Goal: Information Seeking & Learning: Learn about a topic

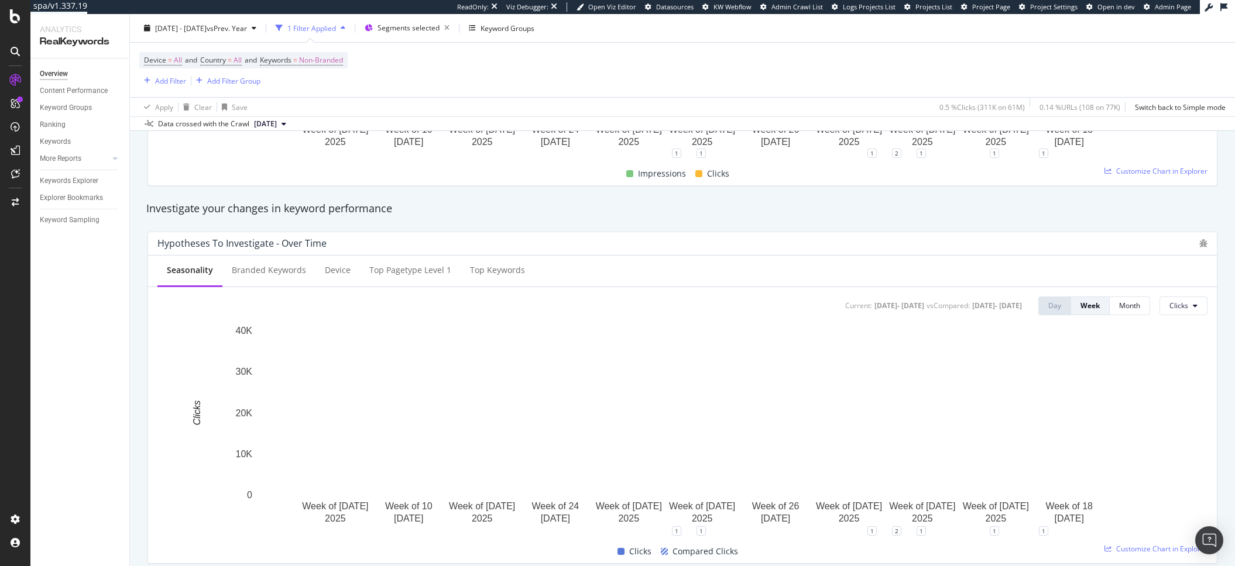
scroll to position [474, 0]
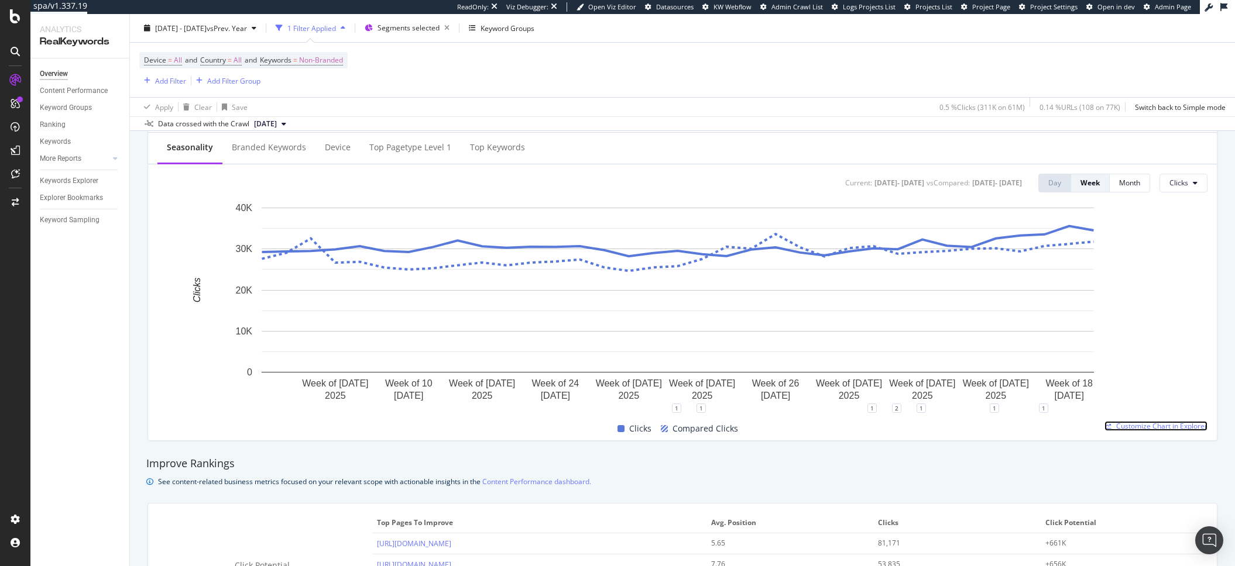
click at [1118, 424] on span "Customize Chart in Explorer" at bounding box center [1161, 426] width 91 height 10
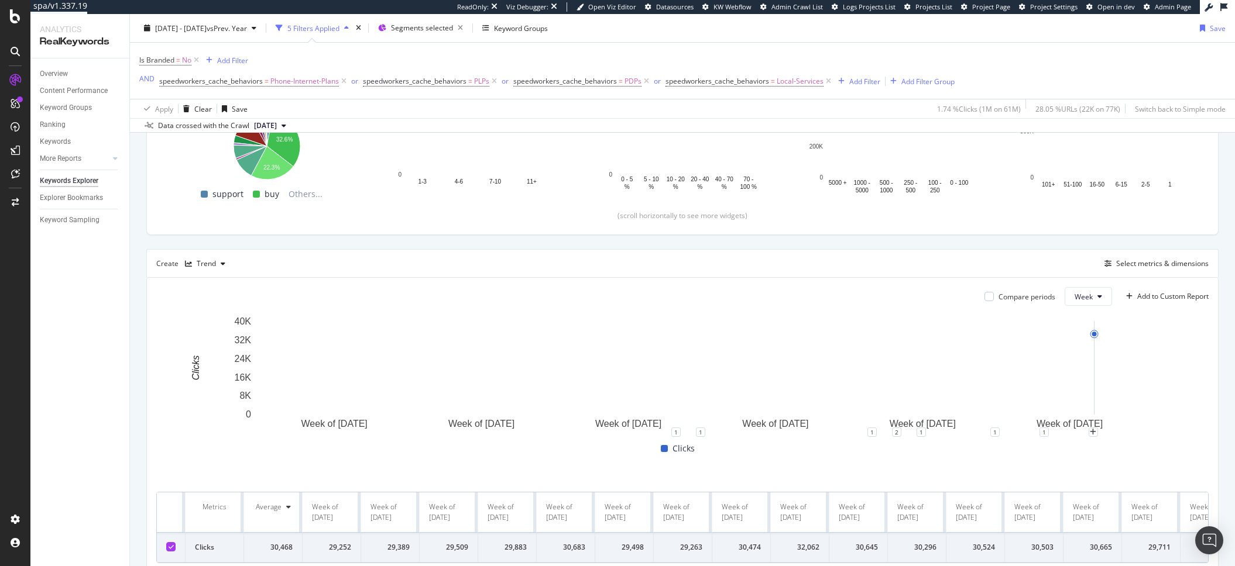
scroll to position [220, 0]
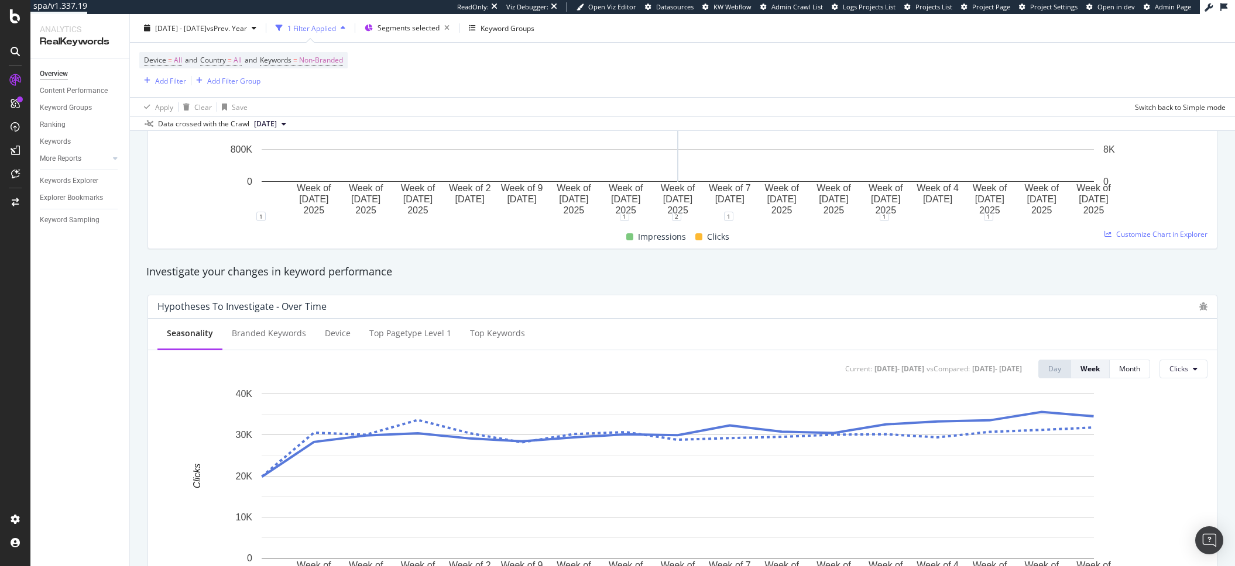
scroll to position [135, 0]
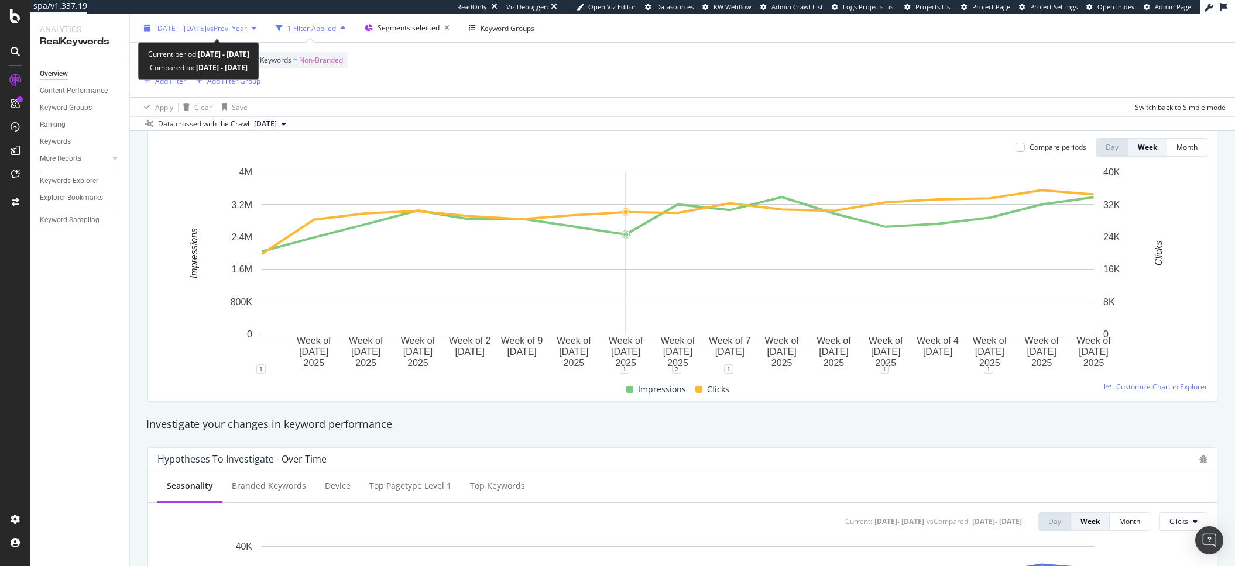
click at [207, 31] on span "[DATE] - [DATE]" at bounding box center [180, 28] width 51 height 10
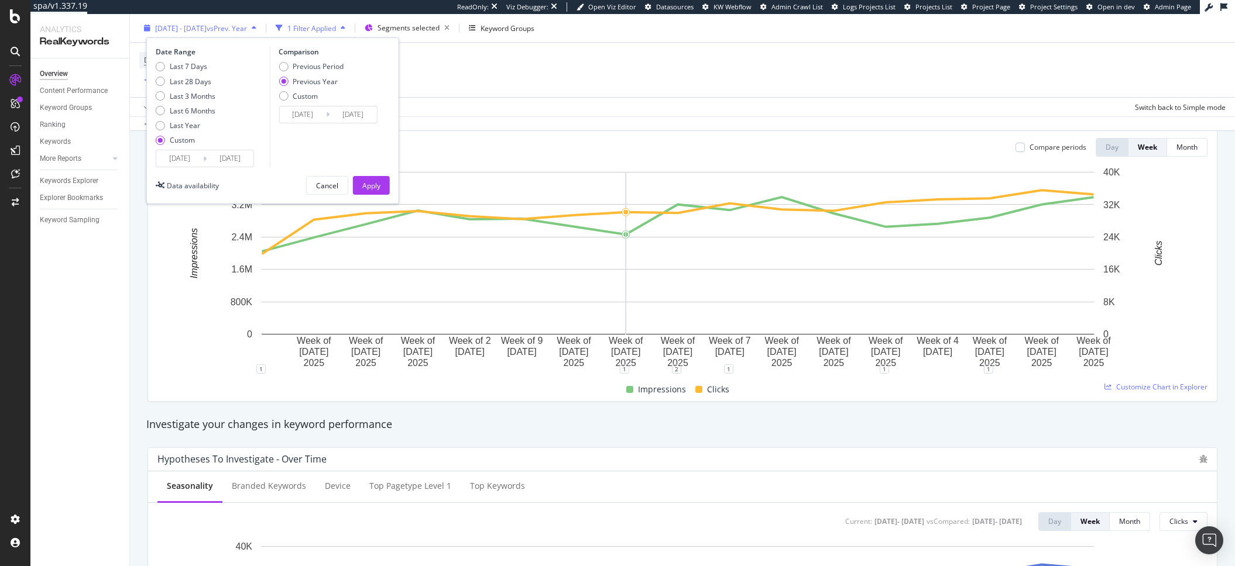
click at [190, 28] on span "[DATE] - [DATE]" at bounding box center [180, 28] width 51 height 10
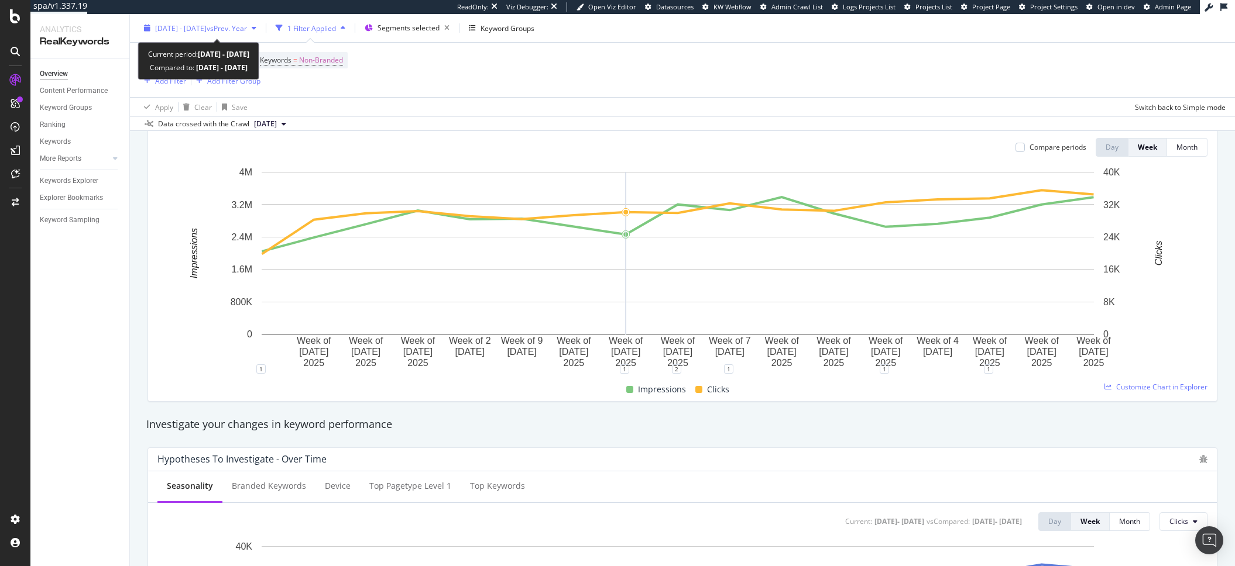
click at [184, 19] on div "[DATE] - [DATE] vs Prev. Year" at bounding box center [200, 28] width 122 height 18
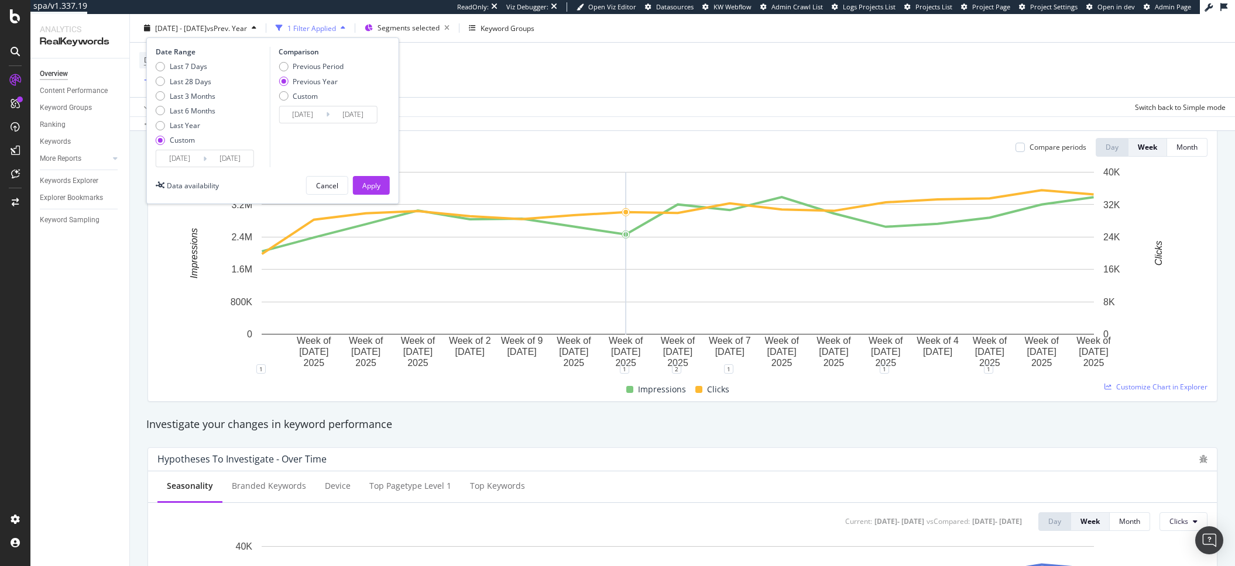
click at [191, 157] on input "[DATE]" at bounding box center [179, 158] width 47 height 16
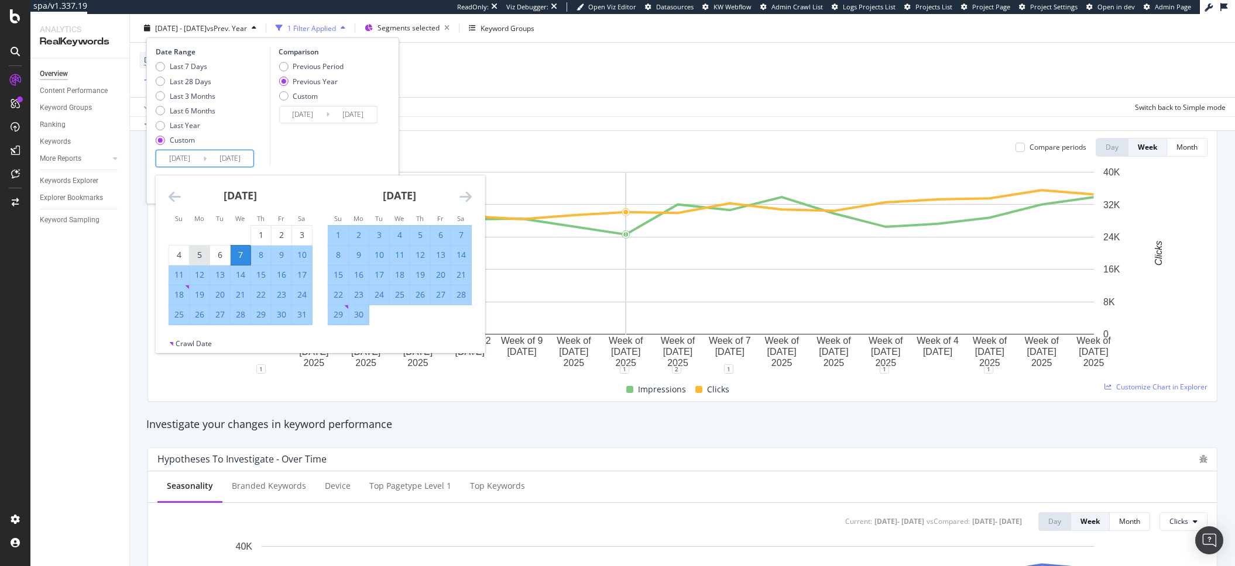
click at [201, 259] on div "5" at bounding box center [200, 255] width 20 height 12
type input "[DATE]"
click at [332, 166] on div "Comparison Previous Period Previous Year Custom [DATE] Navigate forward to inte…" at bounding box center [324, 107] width 111 height 121
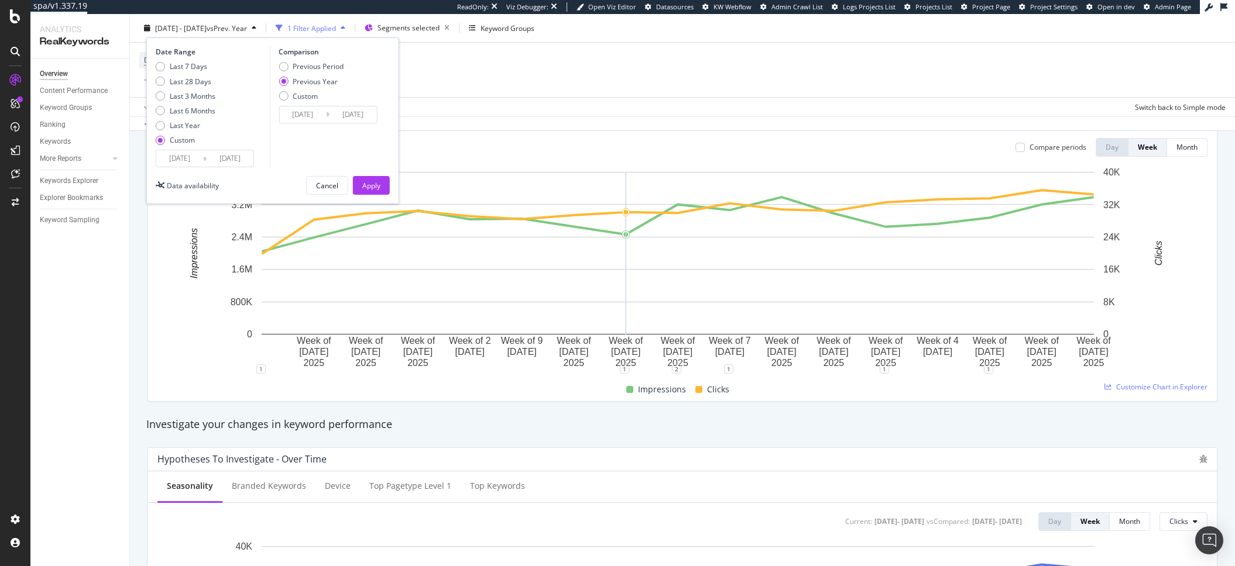
click at [379, 195] on div "Date Range Last 7 Days Last 28 Days Last 3 Months Last 6 Months Last Year Custo…" at bounding box center [272, 120] width 253 height 167
click at [379, 191] on div "Apply" at bounding box center [371, 186] width 18 height 18
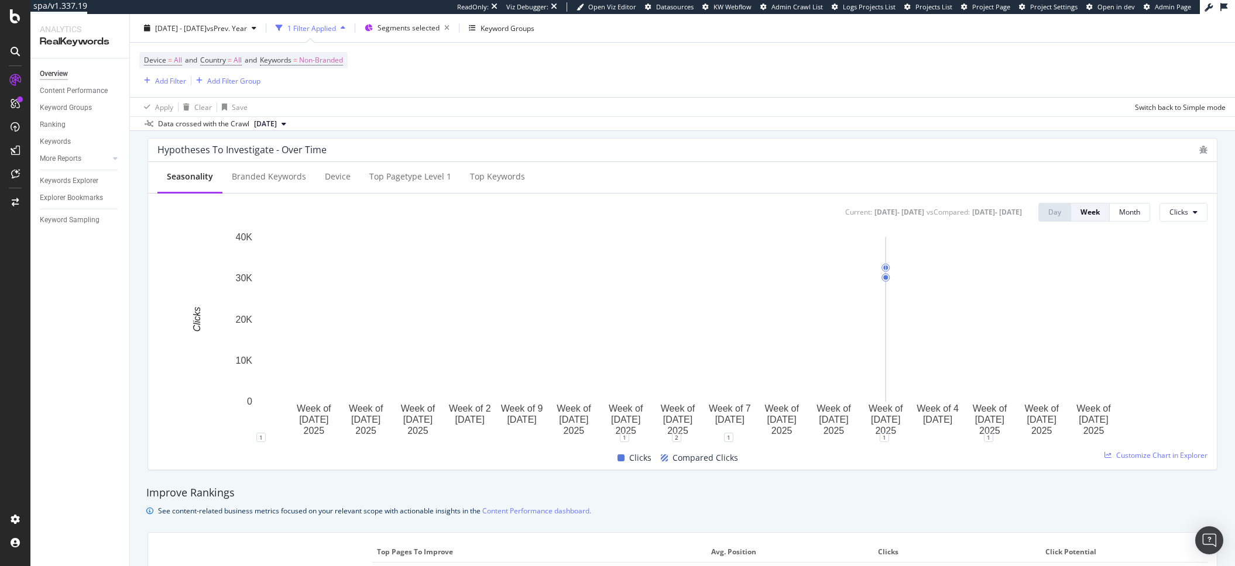
scroll to position [432, 0]
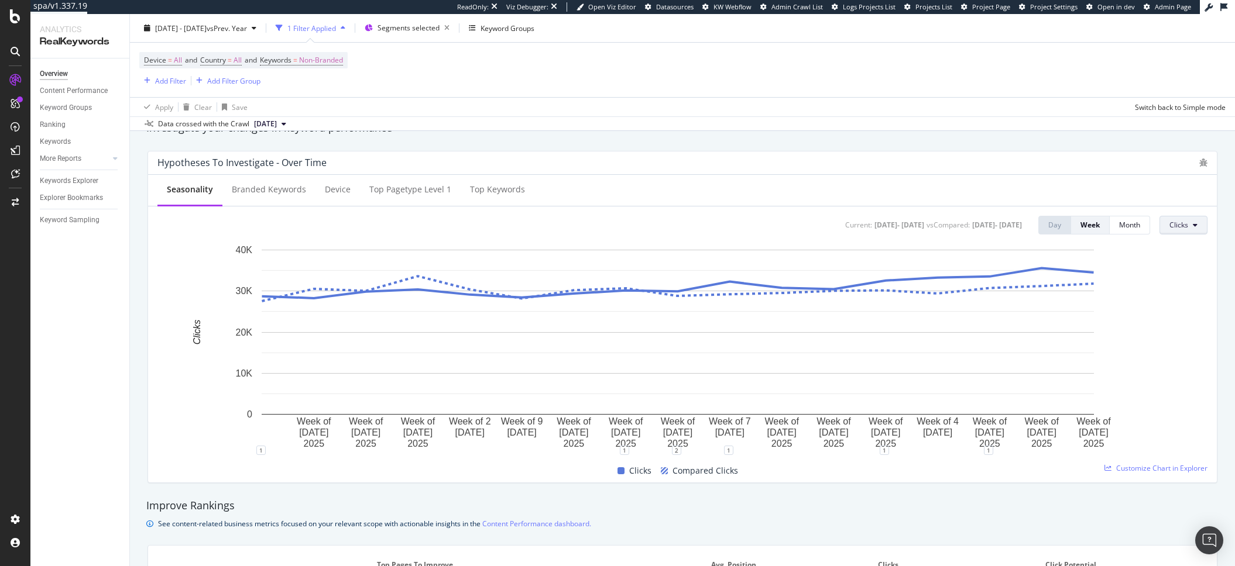
click at [1169, 229] on span "Clicks" at bounding box center [1178, 225] width 19 height 10
click at [1173, 275] on span "Impressions" at bounding box center [1187, 270] width 55 height 11
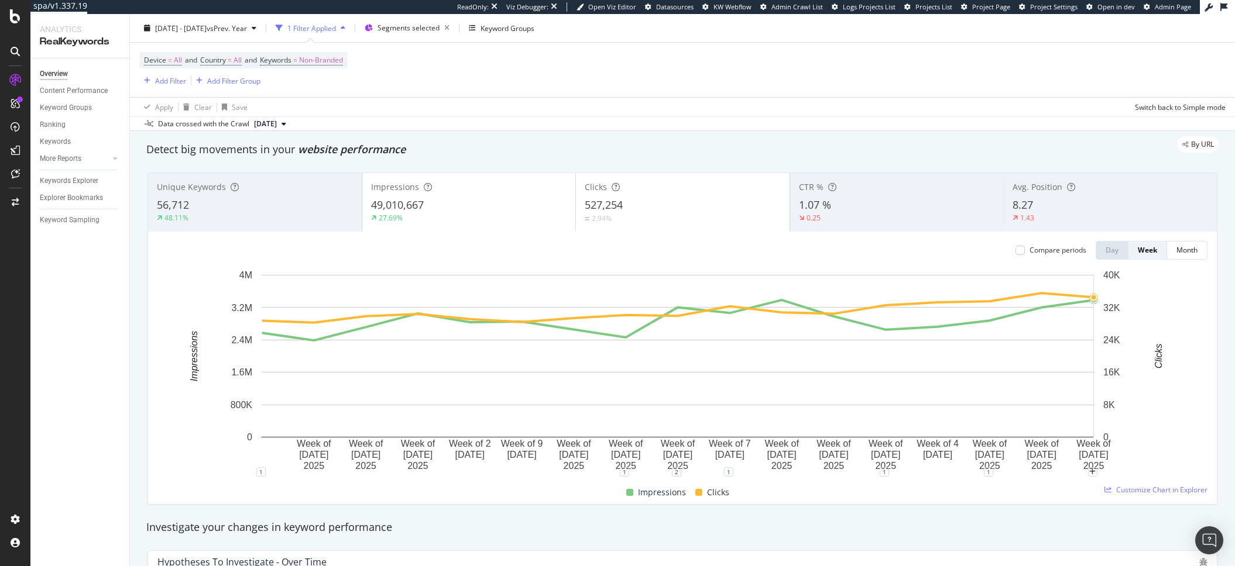
scroll to position [0, 0]
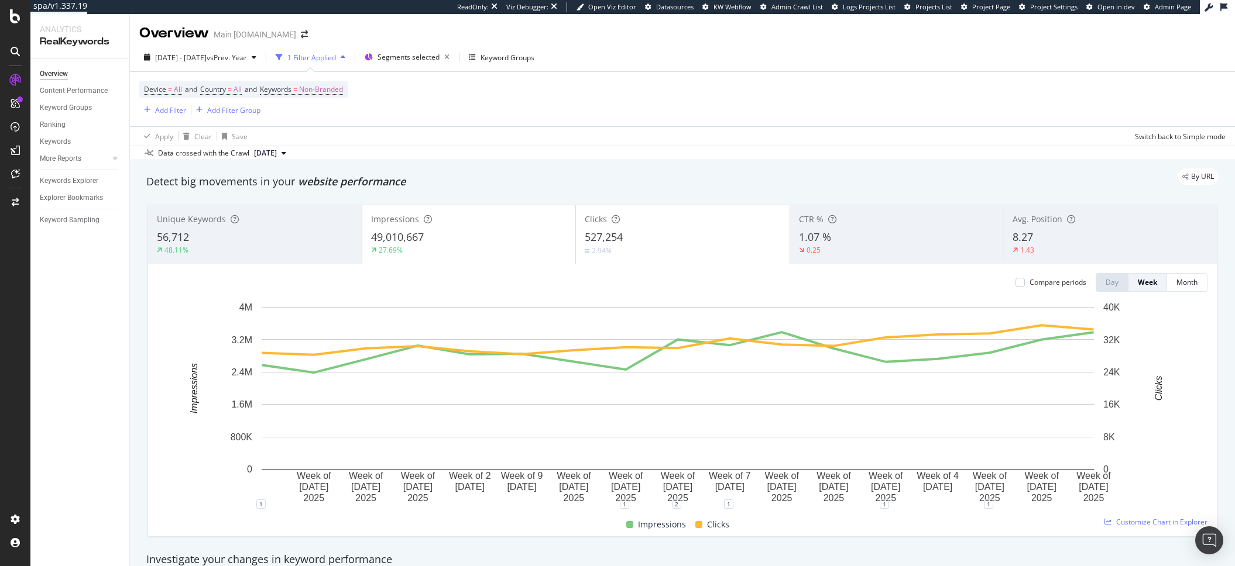
click at [705, 109] on div "Device = All and Country = All and Keywords = Non-Branded Add Filter Add Filter…" at bounding box center [682, 99] width 1086 height 54
click at [321, 84] on span "Non-Branded" at bounding box center [321, 89] width 44 height 16
click at [323, 119] on span "Non-Branded" at bounding box center [301, 117] width 49 height 10
click at [318, 163] on div "Branded" at bounding box center [346, 157] width 138 height 17
click at [403, 145] on div "Apply" at bounding box center [397, 142] width 18 height 10
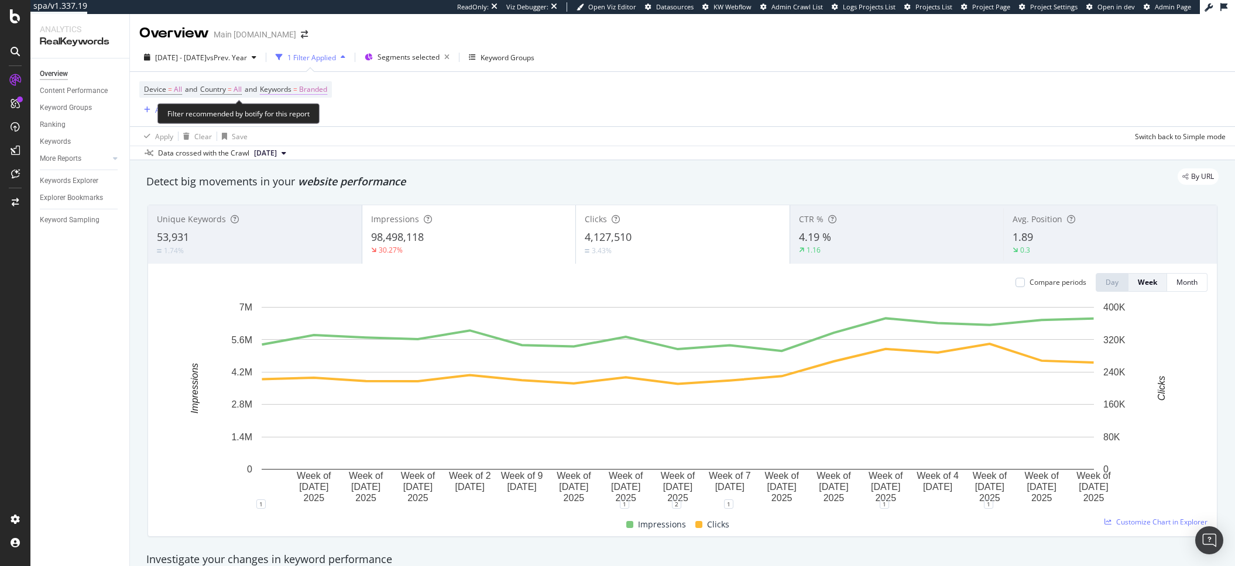
click at [327, 95] on span "Branded" at bounding box center [313, 89] width 28 height 16
click at [322, 118] on div "button" at bounding box center [317, 117] width 14 height 7
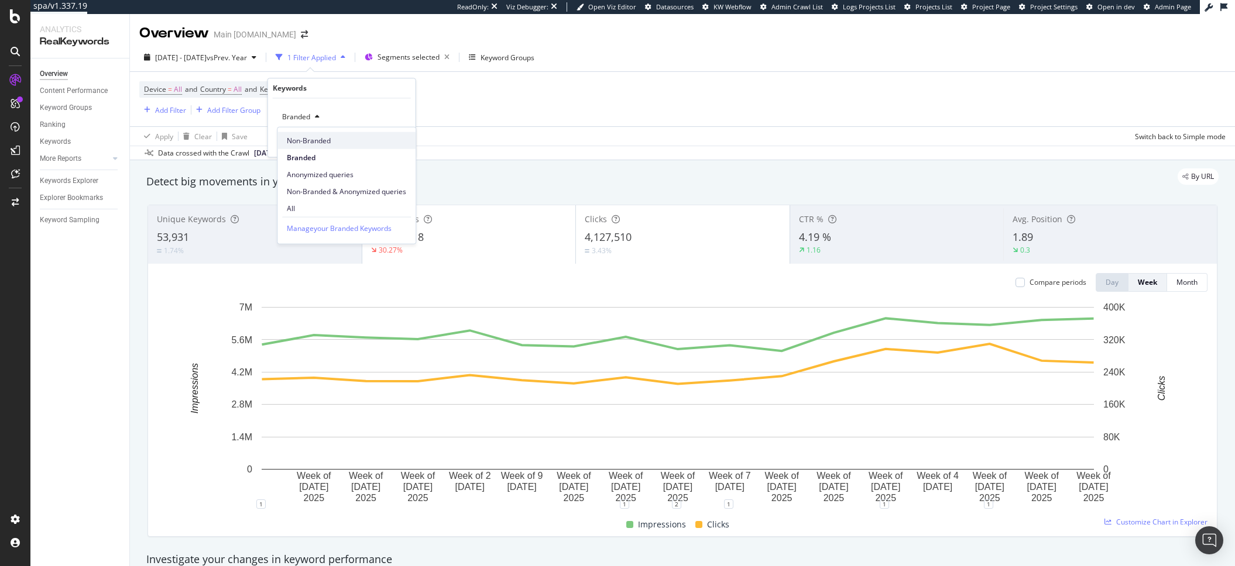
click at [338, 139] on span "Non-Branded" at bounding box center [346, 140] width 119 height 11
click at [401, 152] on div "Non-Branded Cancel Add filter Apply" at bounding box center [341, 127] width 147 height 59
click at [400, 146] on div "Apply" at bounding box center [397, 142] width 18 height 10
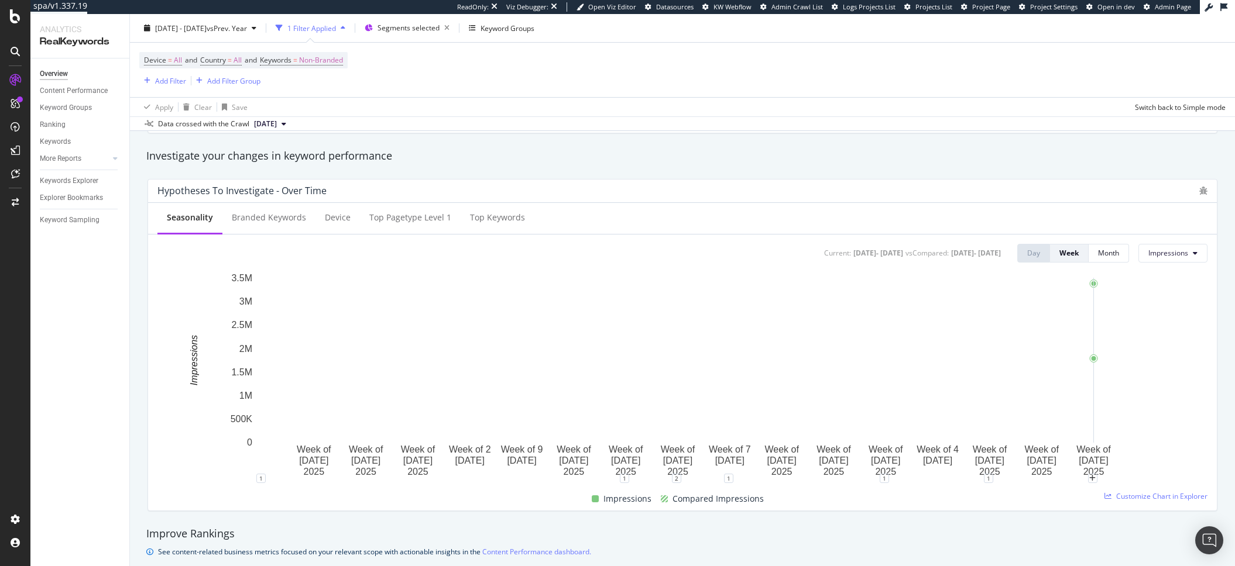
scroll to position [402, 0]
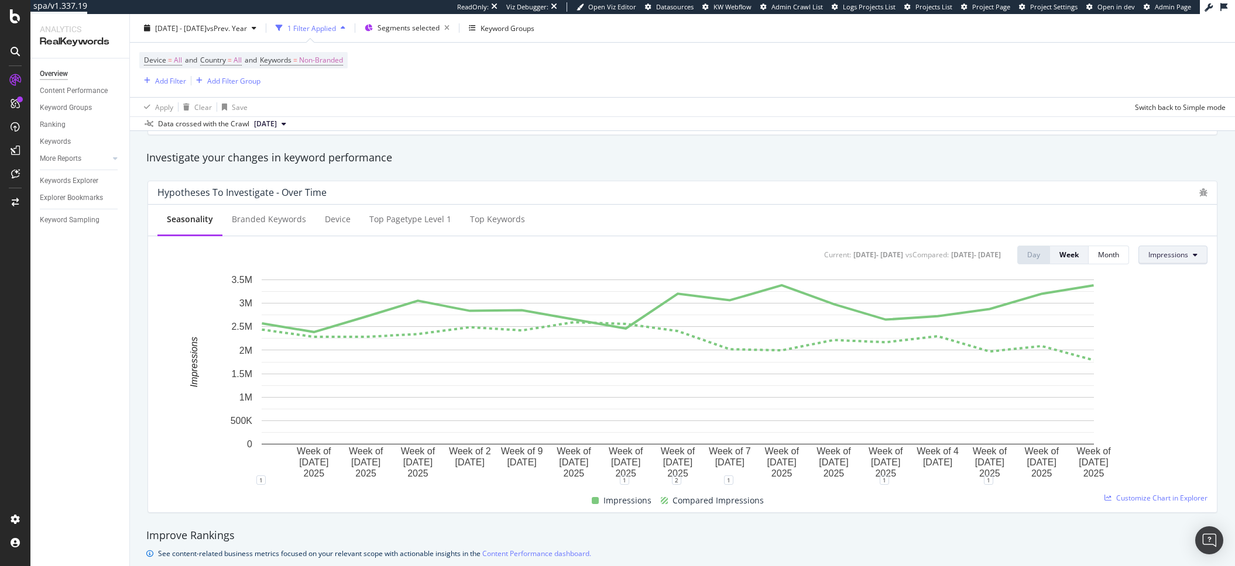
click at [1171, 259] on span "Impressions" at bounding box center [1168, 255] width 40 height 10
click at [1173, 282] on span "Clicks" at bounding box center [1166, 278] width 55 height 11
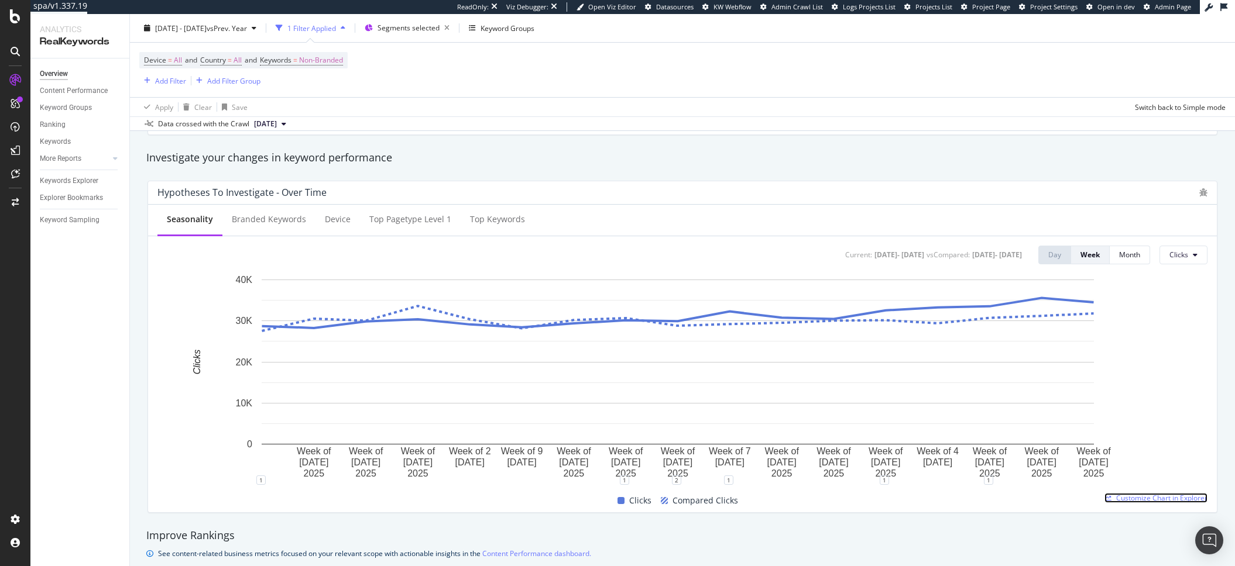
click at [1160, 501] on span "Customize Chart in Explorer" at bounding box center [1161, 498] width 91 height 10
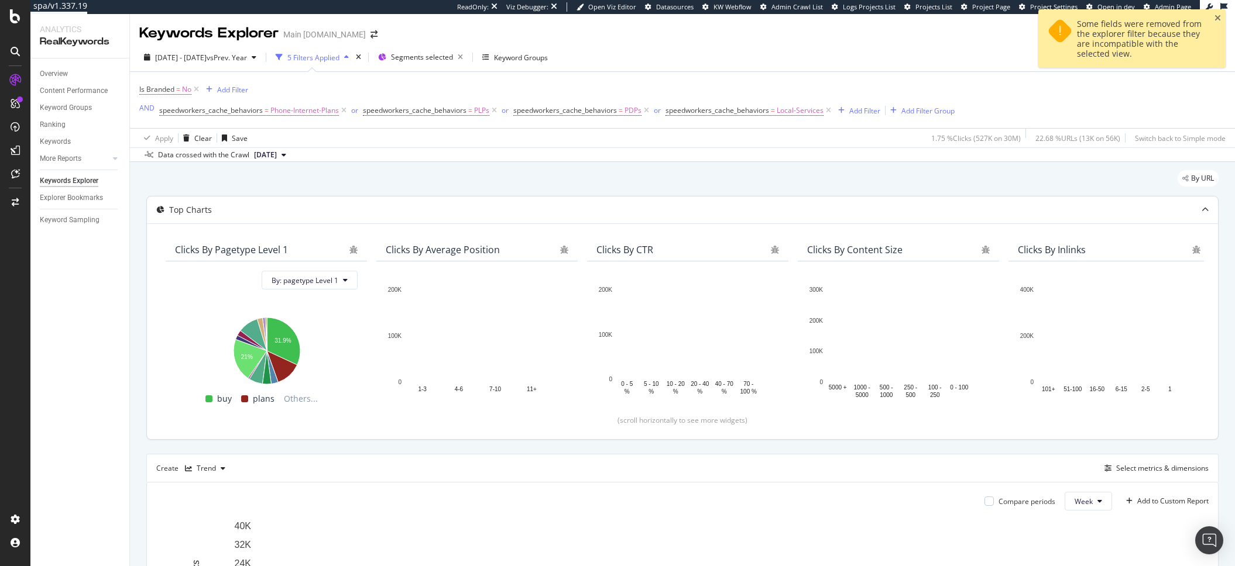
scroll to position [254, 0]
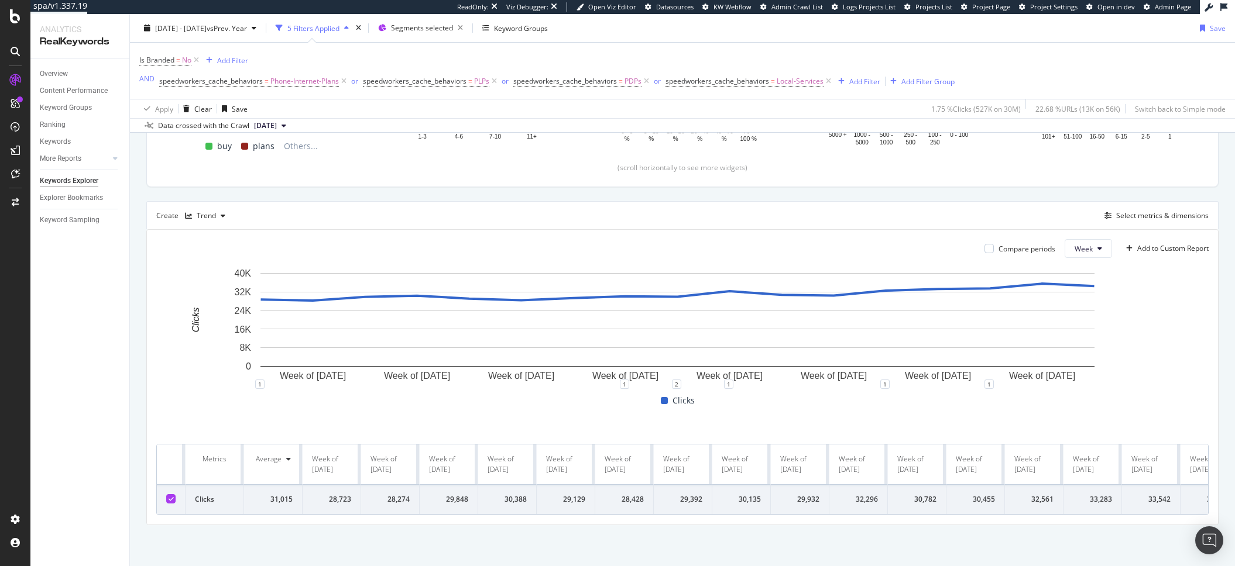
click at [311, 449] on th "Week of [DATE]" at bounding box center [332, 465] width 59 height 40
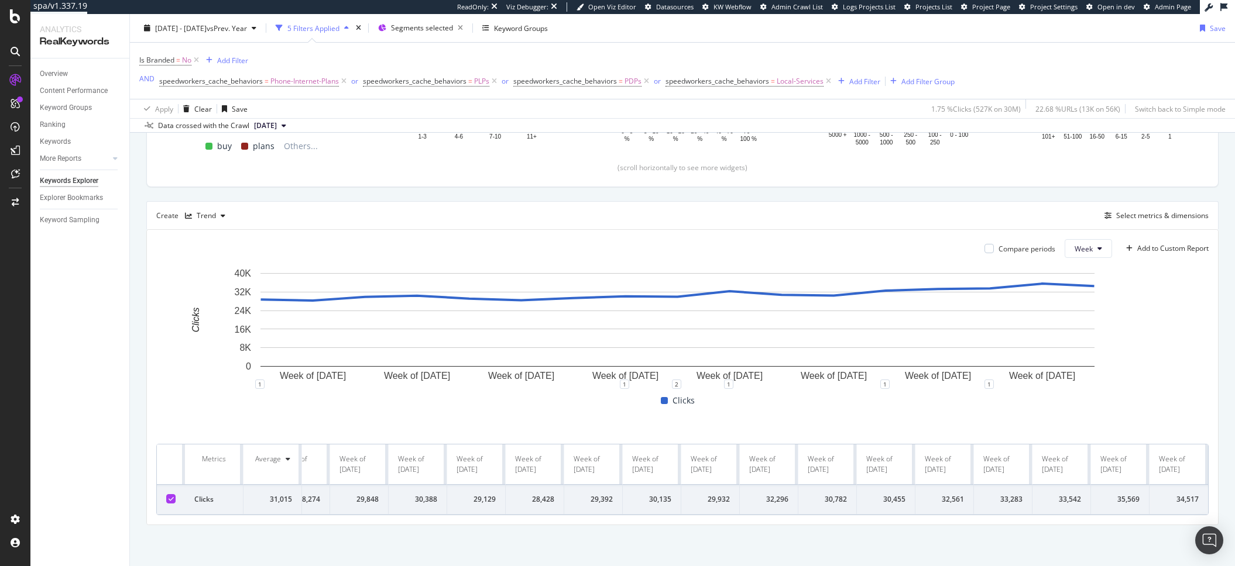
drag, startPoint x: 311, startPoint y: 447, endPoint x: 1180, endPoint y: 469, distance: 868.7
click at [1180, 469] on tr "Metrics Average Week of [DATE] Week of [DATE] Week of [DATE] Week of [DATE] Wee…" at bounding box center [637, 465] width 1140 height 40
copy tr "Week of [DATE] Week of [DATE] Week of [DATE] Week of [DATE] Week of [DATE] Week…"
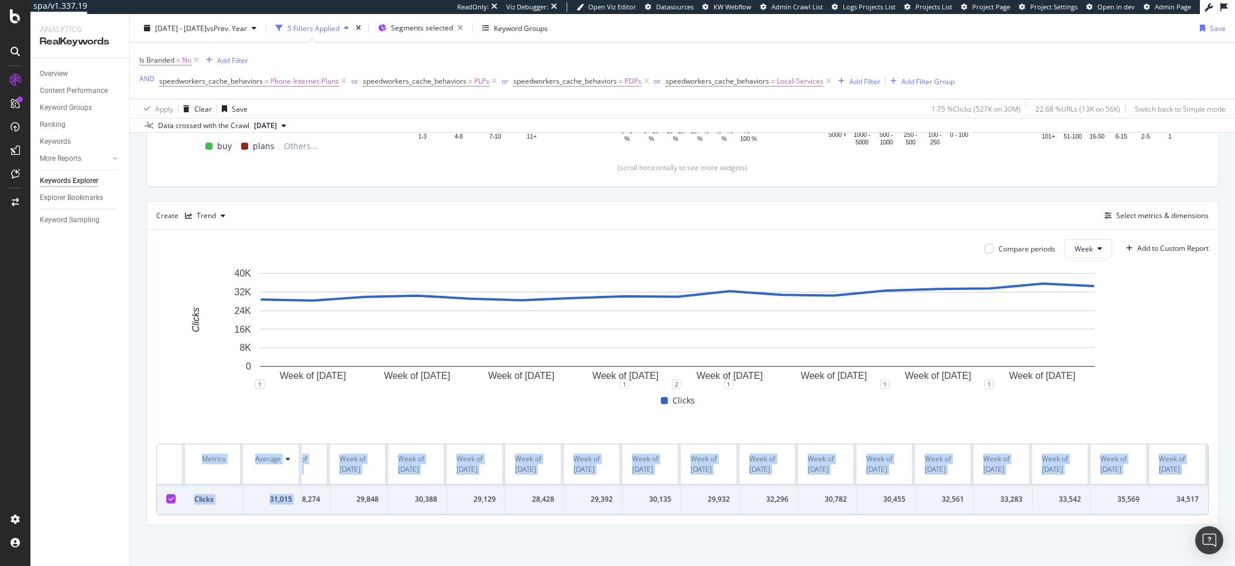
drag, startPoint x: 328, startPoint y: 493, endPoint x: 1200, endPoint y: 492, distance: 872.5
click at [1200, 492] on div "Compare periods Week Add to Custom Report Week of [DATE] Week of [DATE] Week of…" at bounding box center [682, 377] width 1071 height 295
copy table "Metrics Average Week of [DATE] Week of [DATE] Week of [DATE] Week of [DATE] Wee…"
click at [205, 30] on span "[DATE] - [DATE]" at bounding box center [180, 28] width 51 height 10
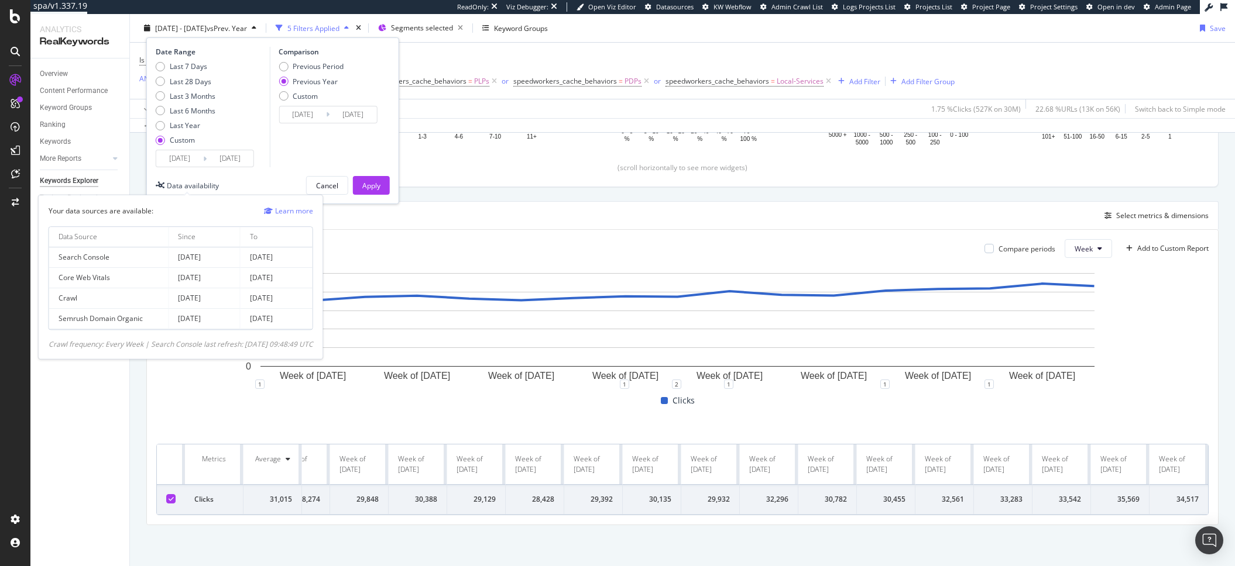
click at [180, 190] on div "Data availability" at bounding box center [193, 185] width 52 height 10
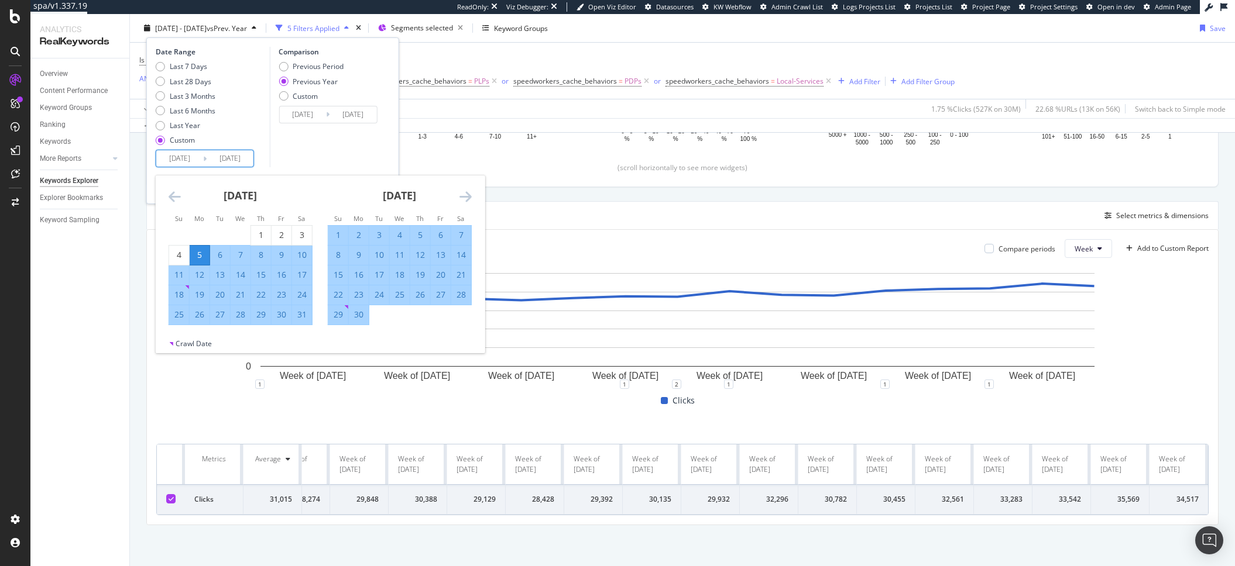
click at [192, 162] on input "[DATE]" at bounding box center [179, 158] width 47 height 16
click at [176, 195] on icon "Move backward to switch to the previous month." at bounding box center [175, 197] width 12 height 14
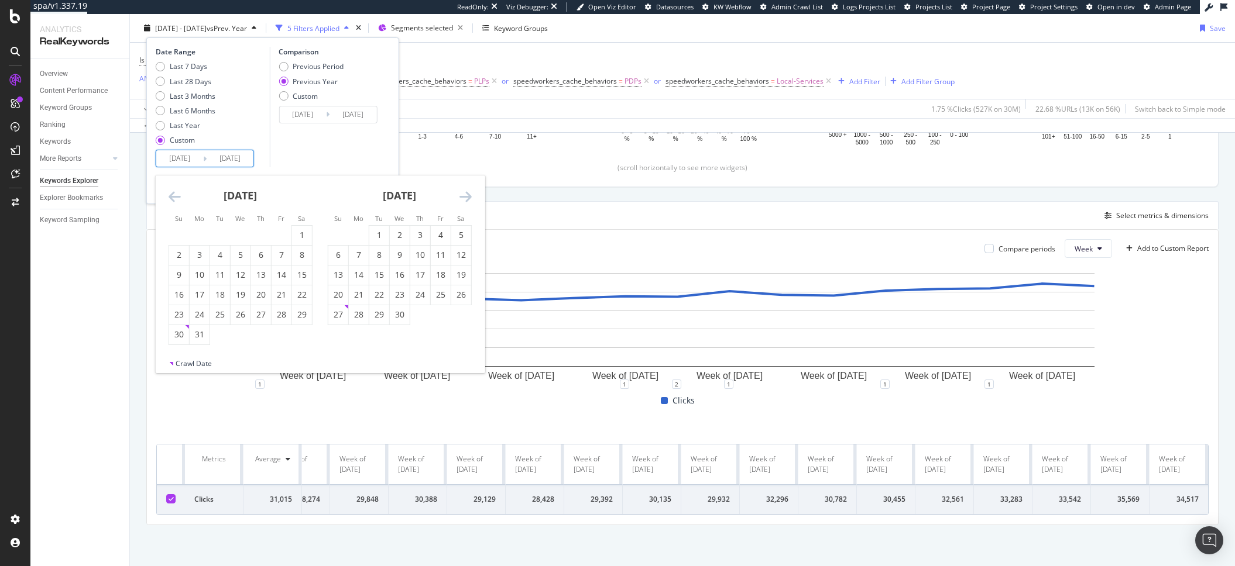
click at [176, 195] on icon "Move backward to switch to the previous month." at bounding box center [175, 197] width 12 height 14
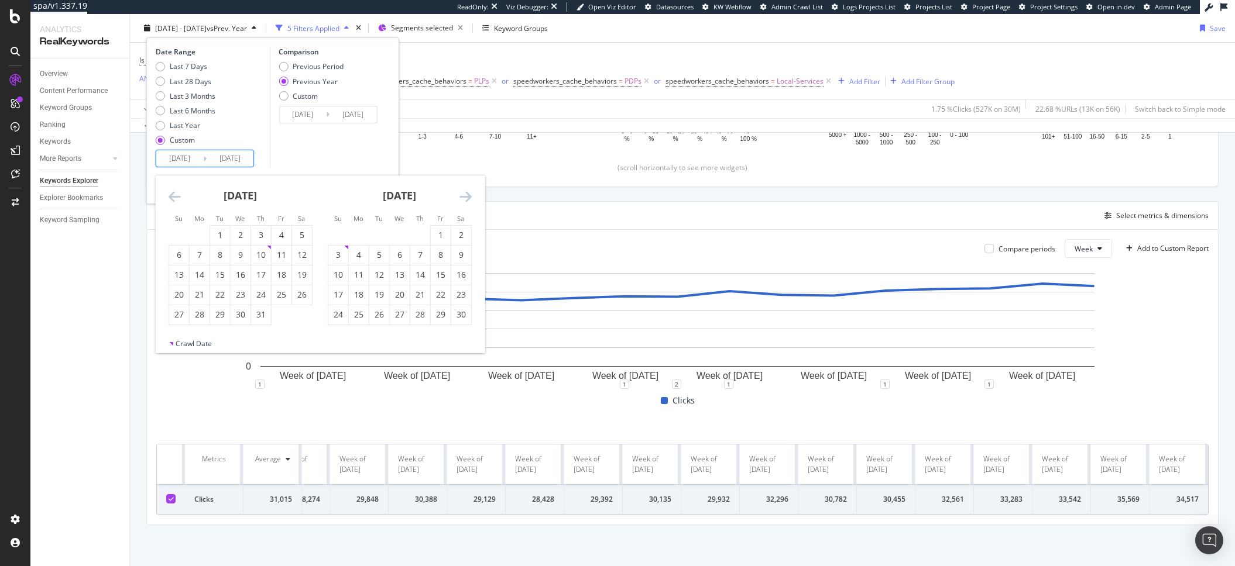
click at [176, 195] on icon "Move backward to switch to the previous month." at bounding box center [175, 197] width 12 height 14
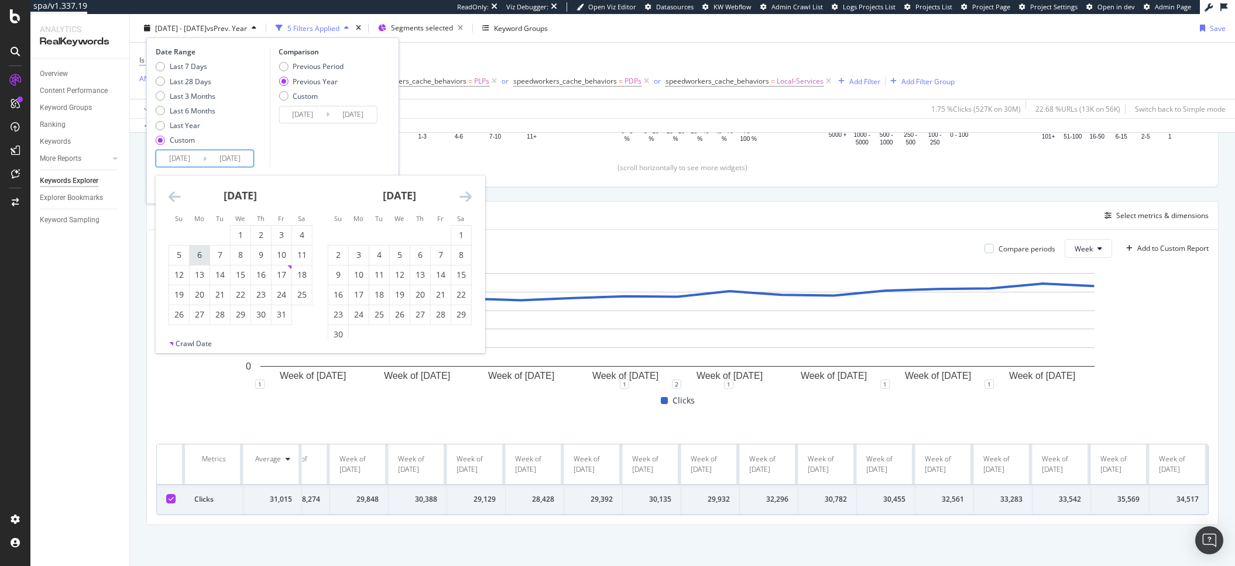
click at [202, 253] on div "6" at bounding box center [200, 255] width 20 height 12
type input "[DATE]"
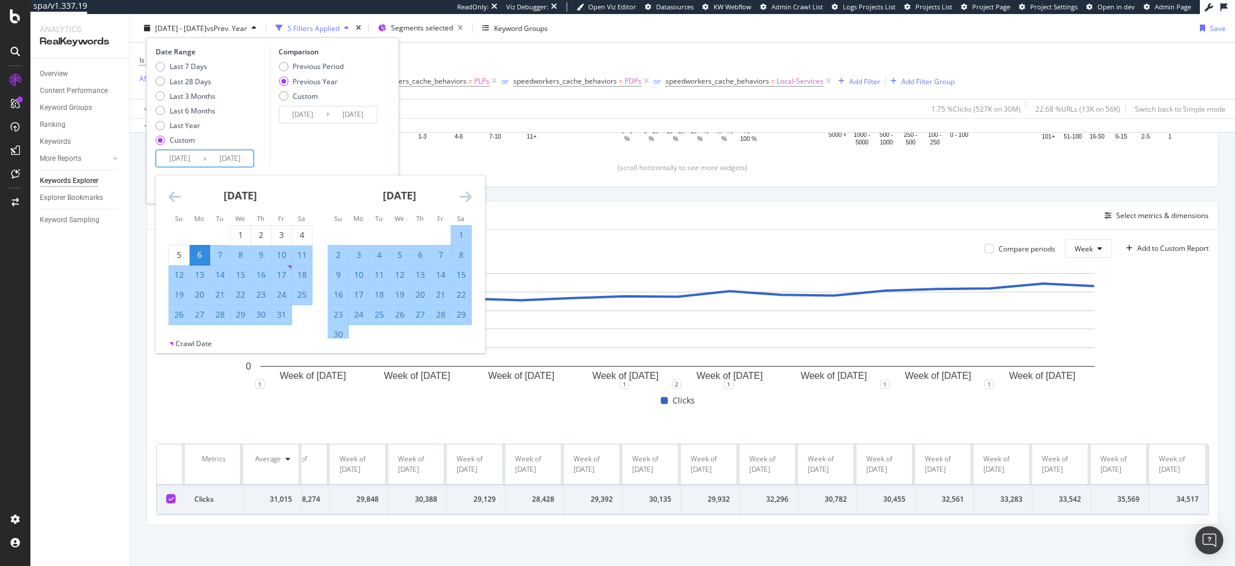
click at [468, 196] on icon "Move forward to switch to the next month." at bounding box center [465, 197] width 12 height 14
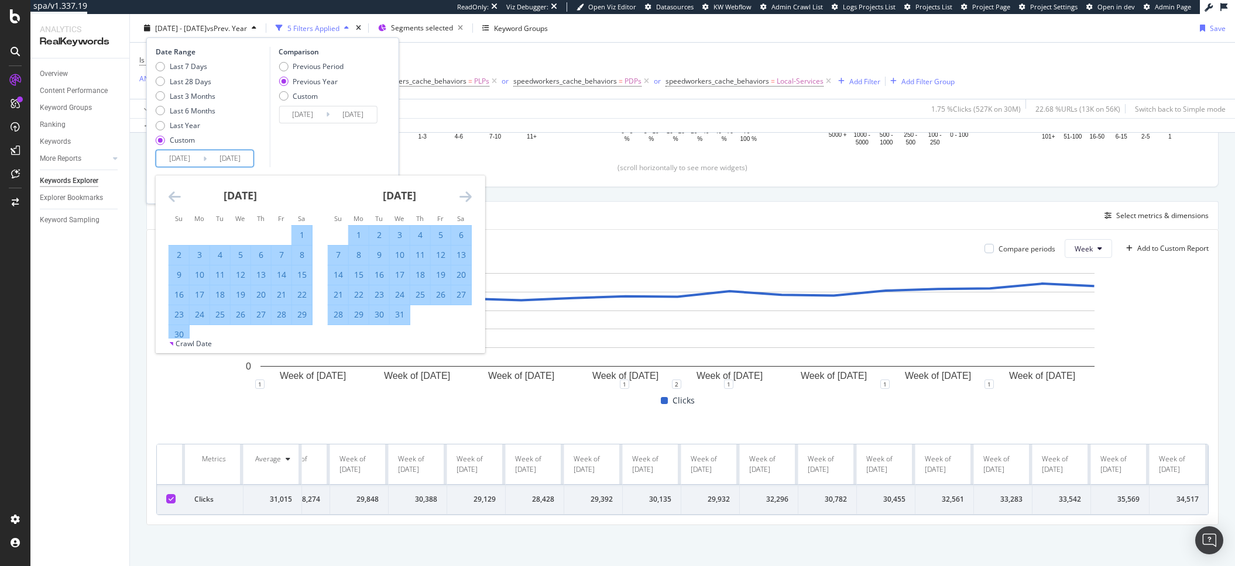
click at [468, 196] on icon "Move forward to switch to the next month." at bounding box center [465, 197] width 12 height 14
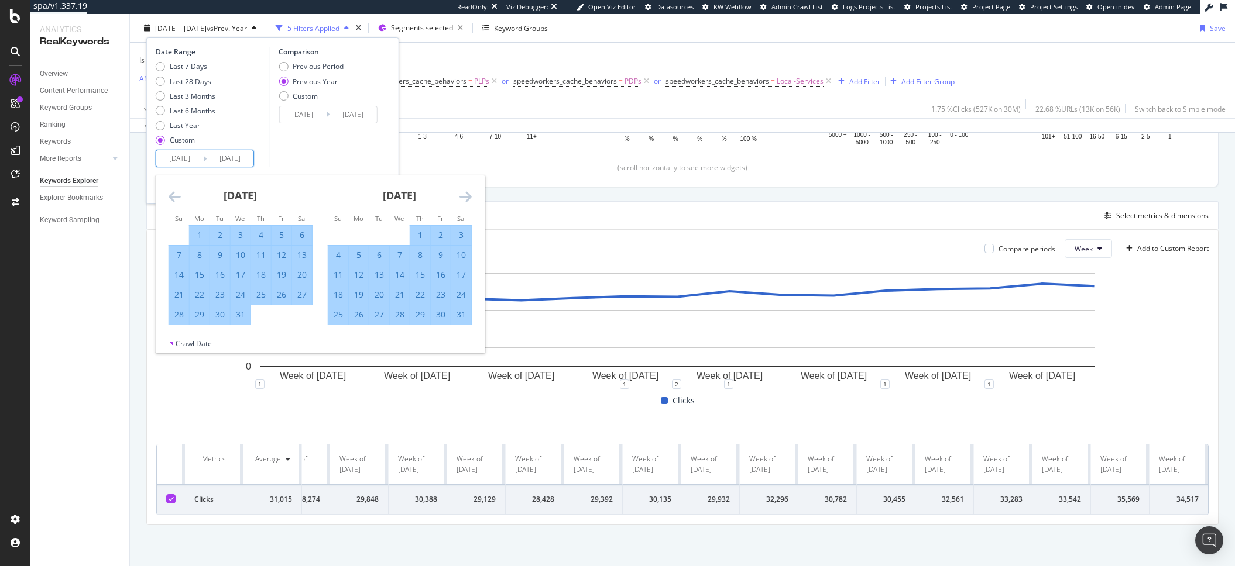
click at [468, 196] on icon "Move forward to switch to the next month." at bounding box center [465, 197] width 12 height 14
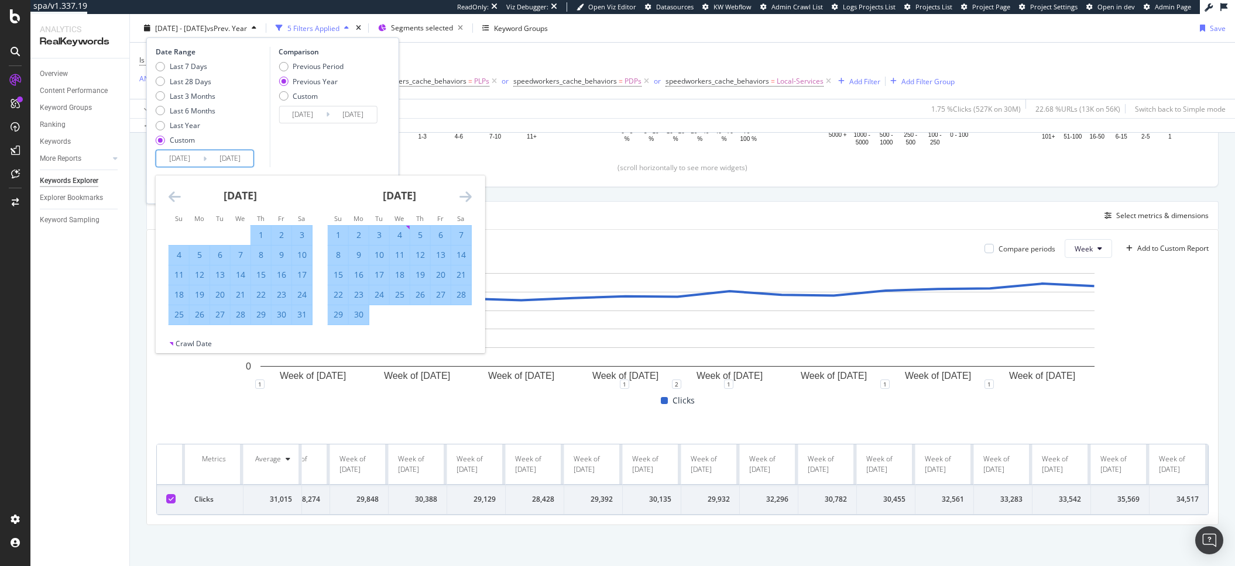
click at [468, 196] on icon "Move forward to switch to the next month." at bounding box center [465, 197] width 12 height 14
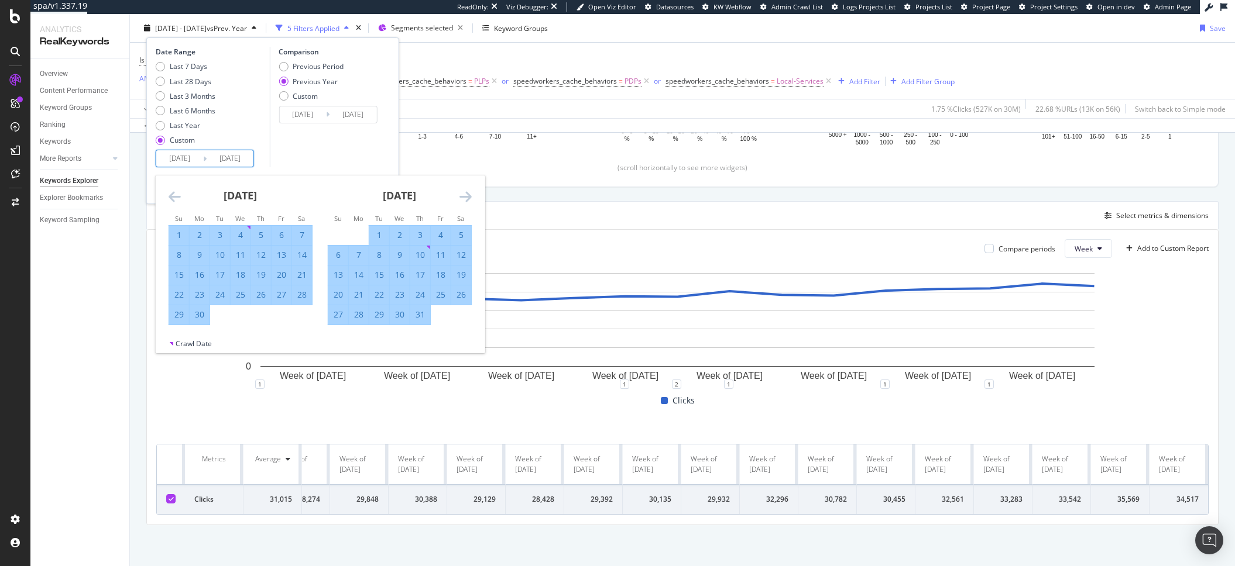
click at [176, 199] on icon "Move backward to switch to the previous month." at bounding box center [175, 197] width 12 height 14
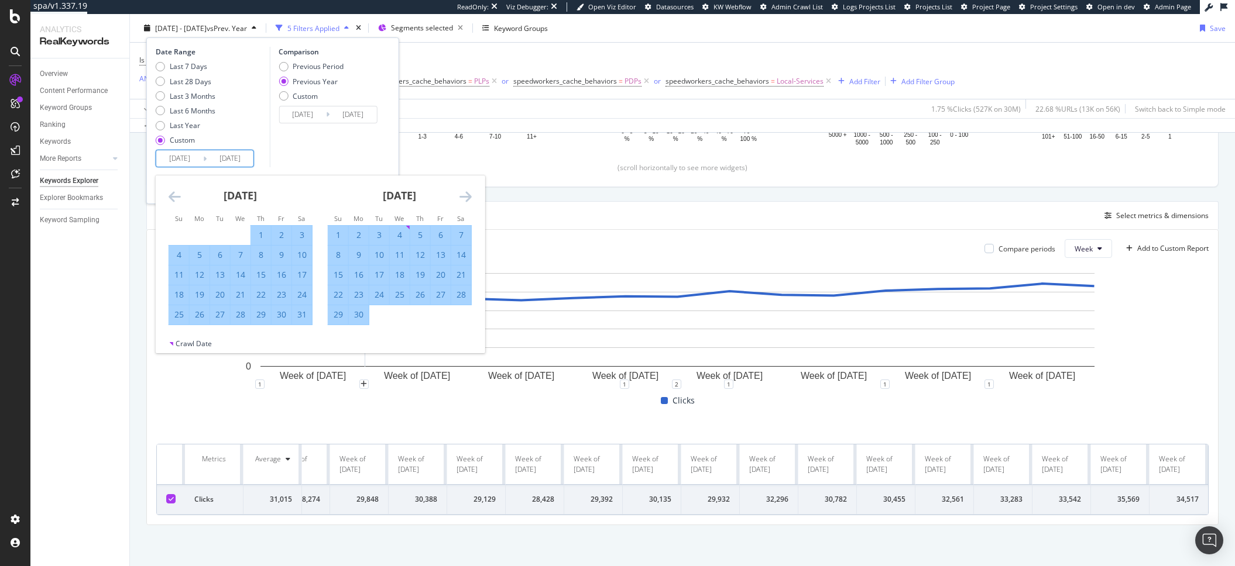
click at [341, 235] on div "1" at bounding box center [338, 235] width 20 height 12
type input "[DATE]"
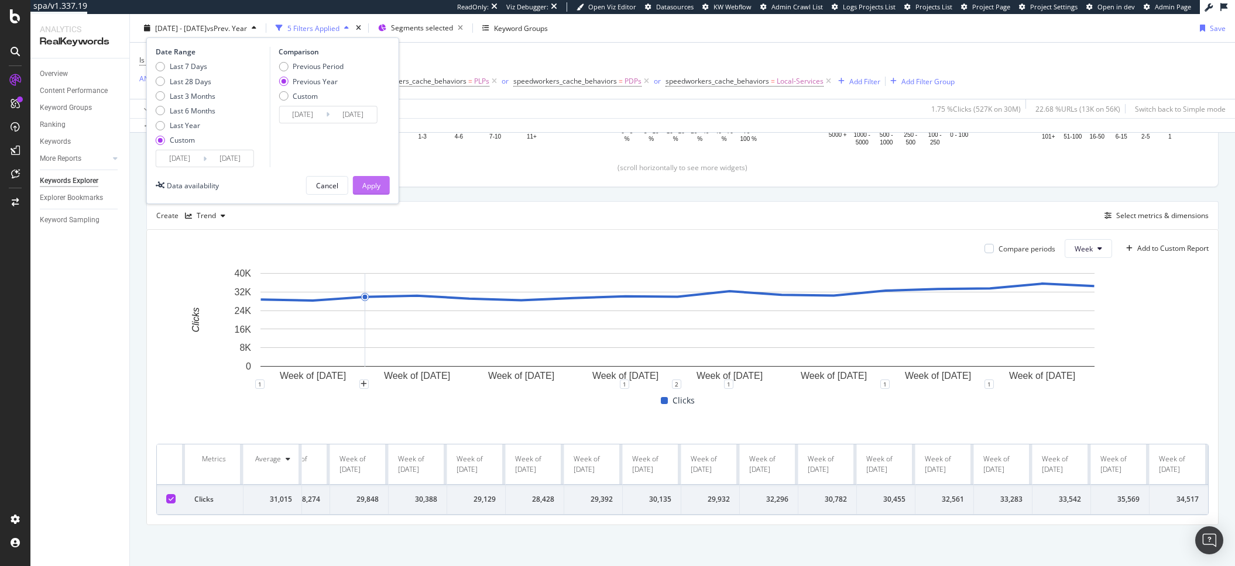
click at [384, 194] on button "Apply" at bounding box center [371, 185] width 37 height 19
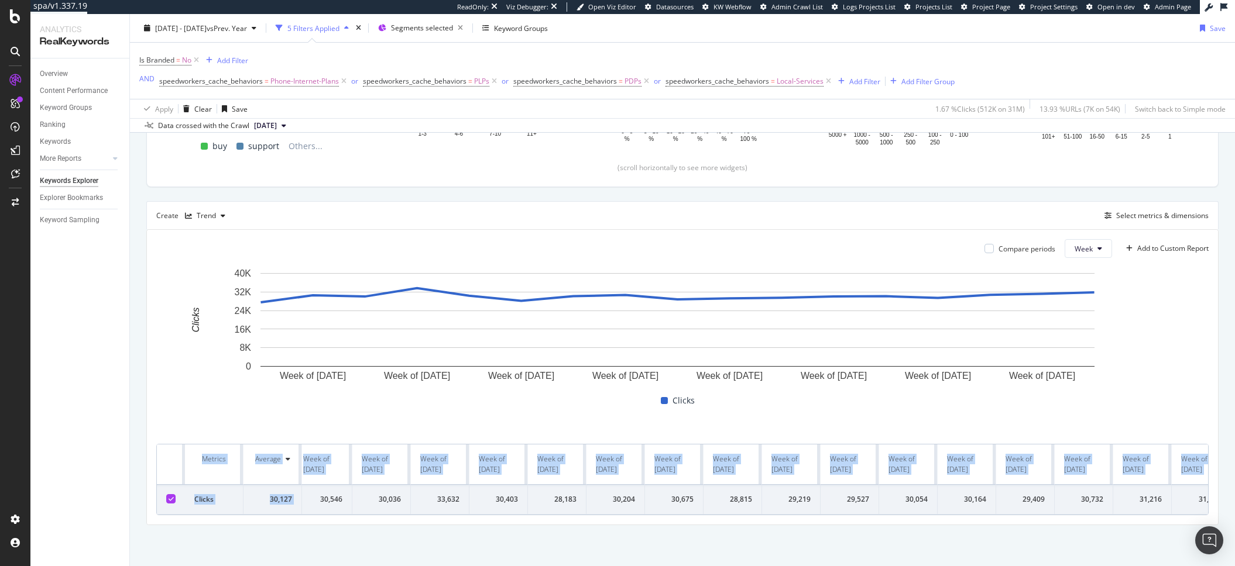
scroll to position [0, 99]
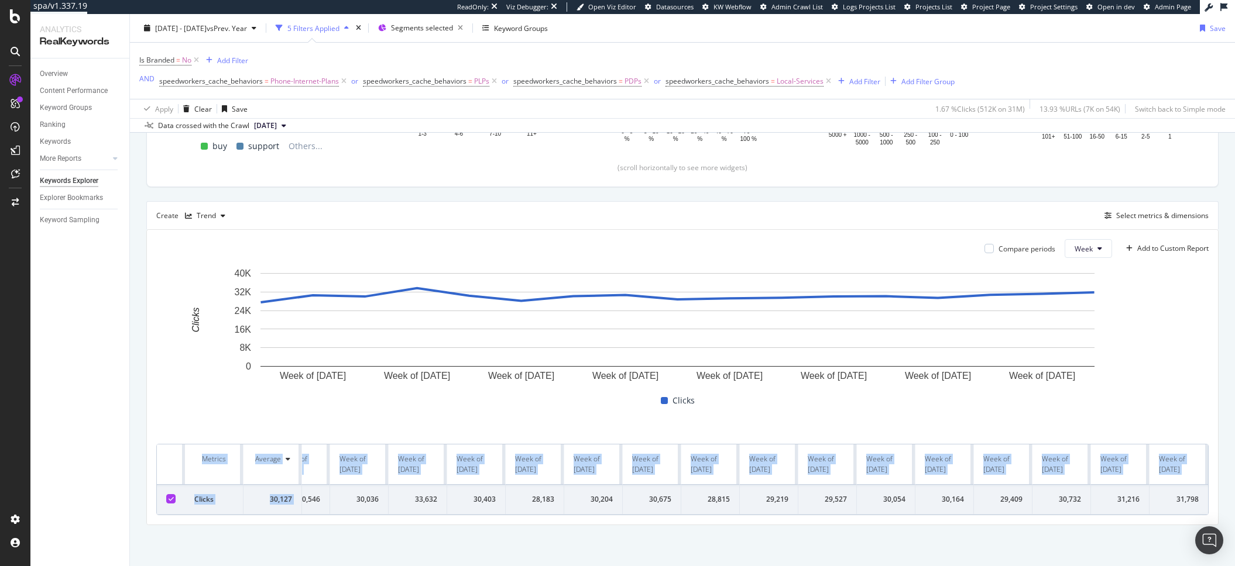
drag, startPoint x: 330, startPoint y: 490, endPoint x: 1203, endPoint y: 493, distance: 872.5
click at [1203, 493] on div "Compare periods Week Add to Custom Report Week of [DATE] Week of [DATE] Week of…" at bounding box center [682, 377] width 1071 height 295
copy table "Metrics Average Week of [DATE] Week of [DATE] Week of [DATE] Week of [DATE] Wee…"
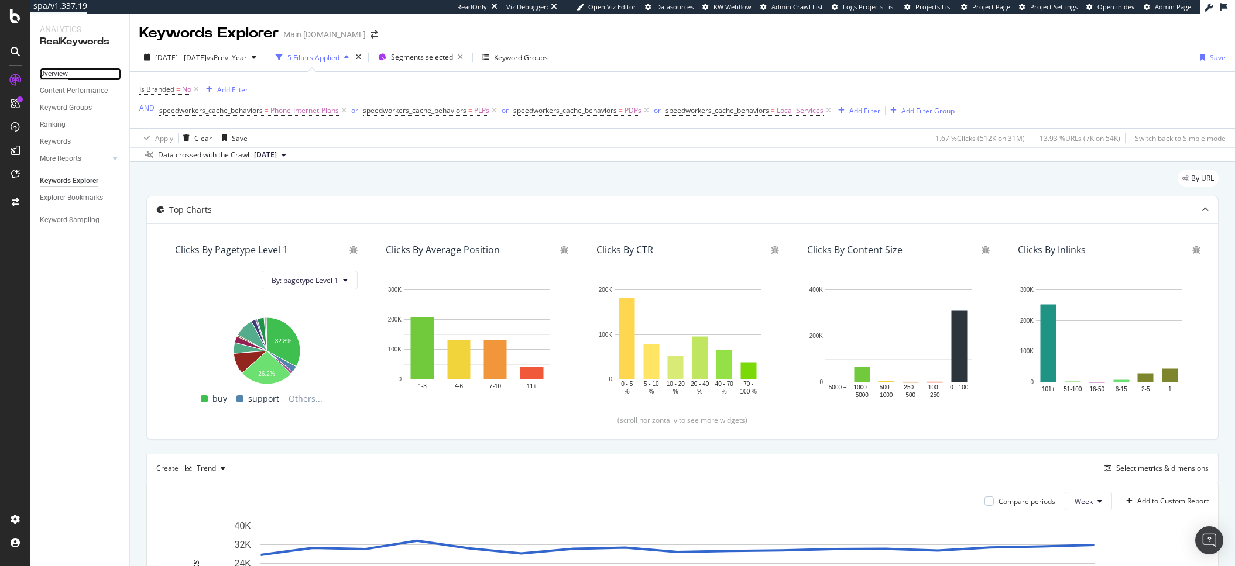
click at [63, 71] on div "Overview" at bounding box center [54, 74] width 28 height 12
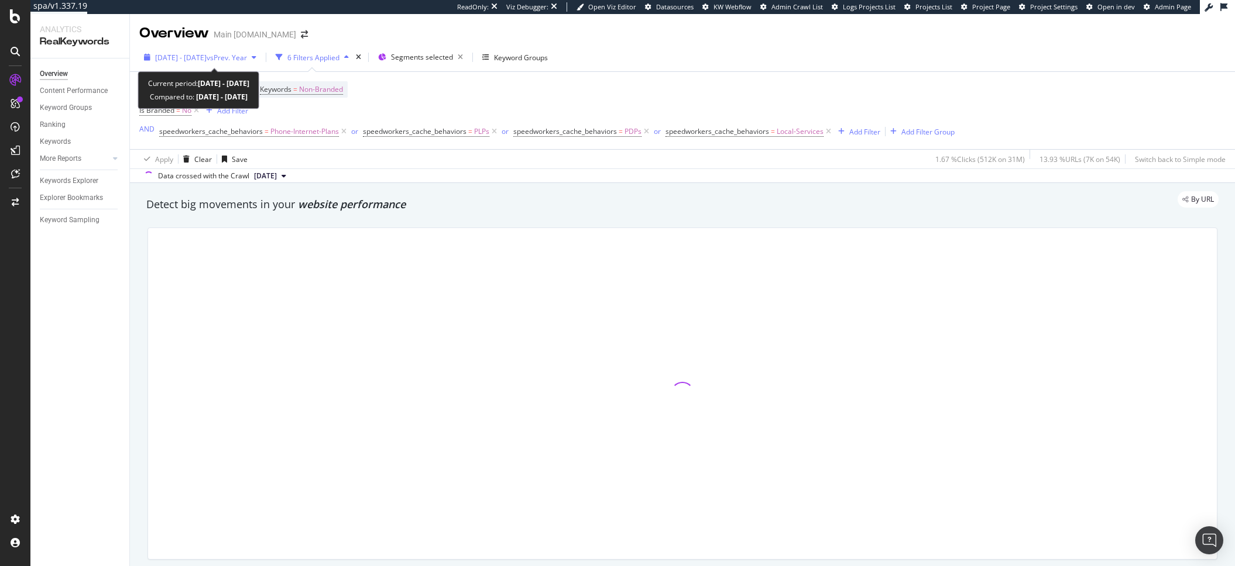
click at [175, 59] on span "[DATE] - [DATE]" at bounding box center [180, 58] width 51 height 10
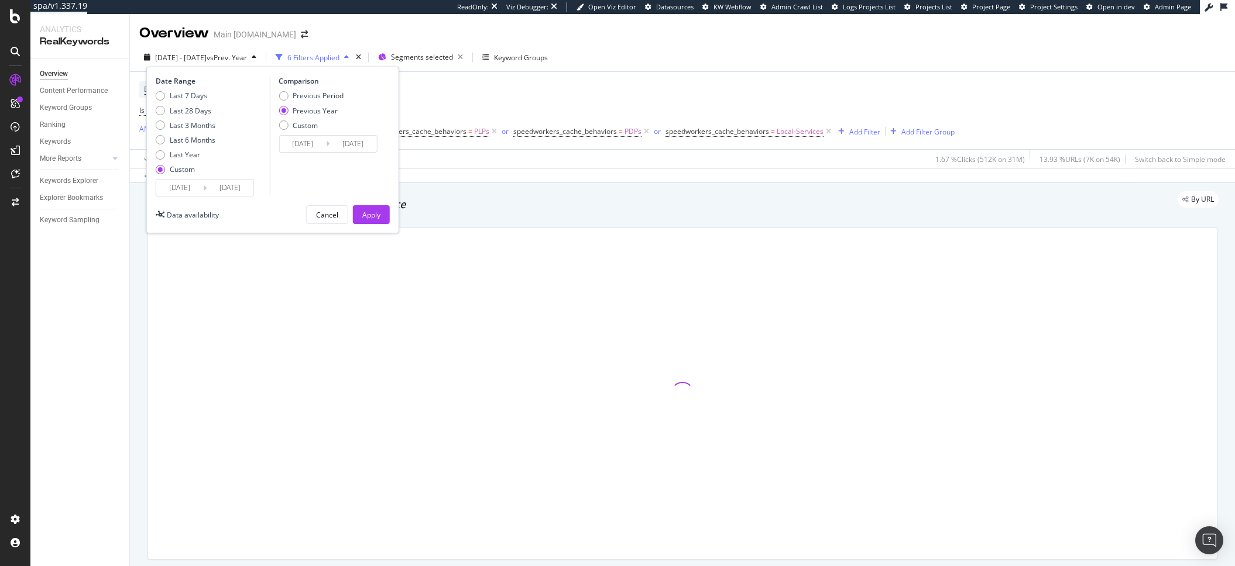
click at [184, 180] on input "[DATE]" at bounding box center [179, 188] width 47 height 16
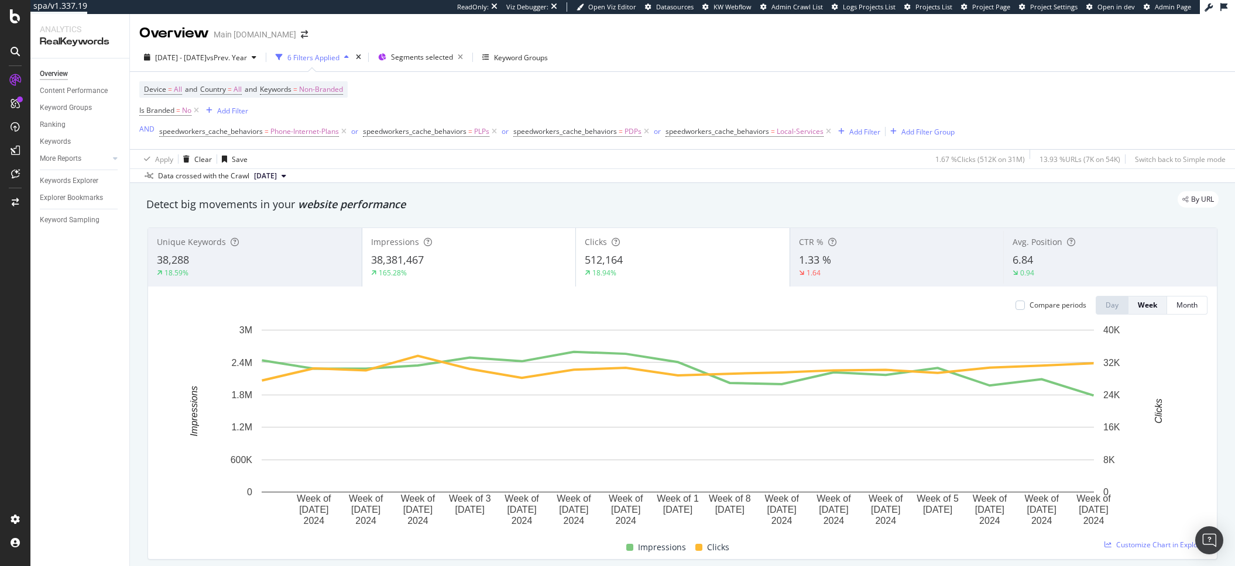
click at [473, 90] on div "Device = All and Country = All and Keywords = Non-Branded Is Branded = No Add F…" at bounding box center [546, 110] width 815 height 59
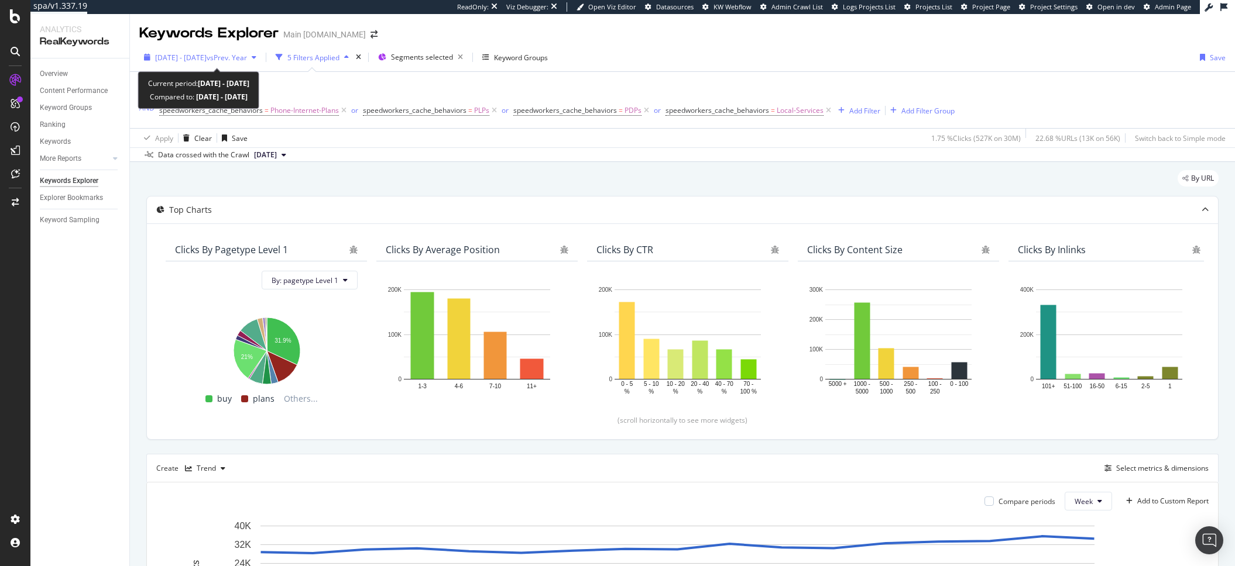
click at [188, 65] on div "[DATE] - [DATE] vs Prev. Year" at bounding box center [200, 58] width 122 height 18
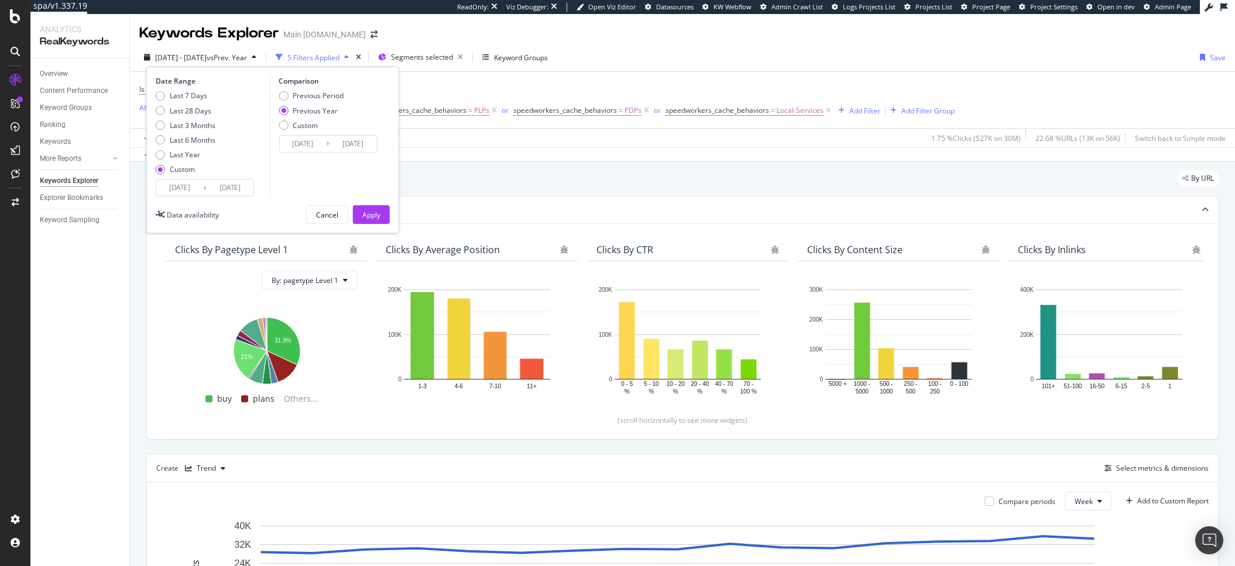
click at [190, 194] on input "[DATE]" at bounding box center [179, 188] width 47 height 16
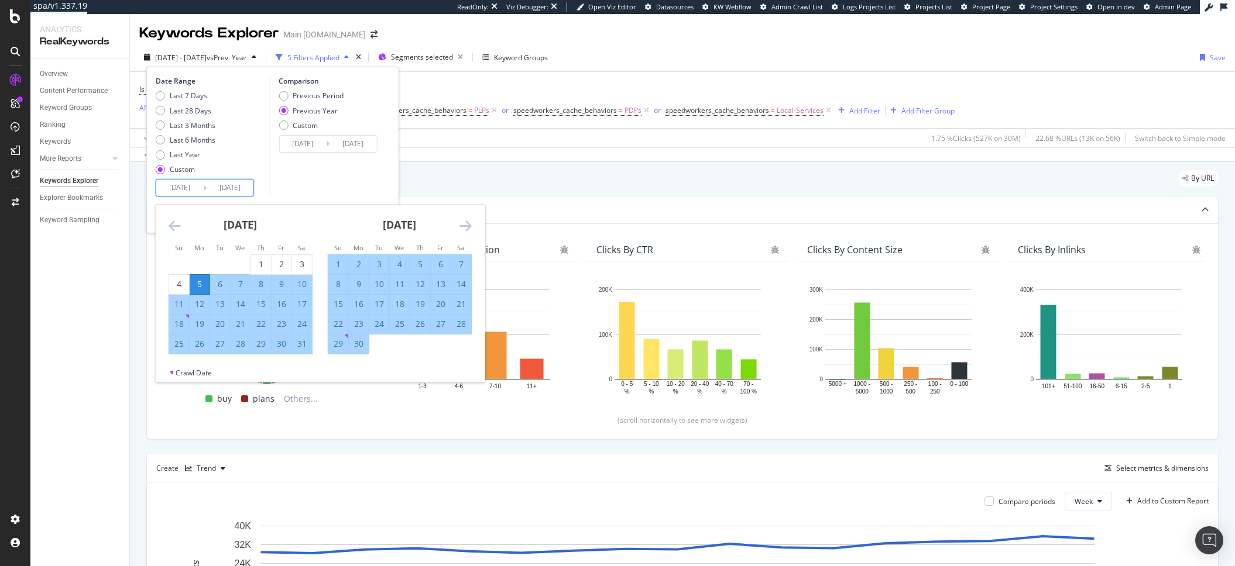
click at [244, 288] on div "7" at bounding box center [241, 285] width 20 height 12
type input "[DATE]"
click at [336, 190] on div "Comparison Previous Period Previous Year Custom [DATE] Navigate forward to inte…" at bounding box center [324, 136] width 111 height 121
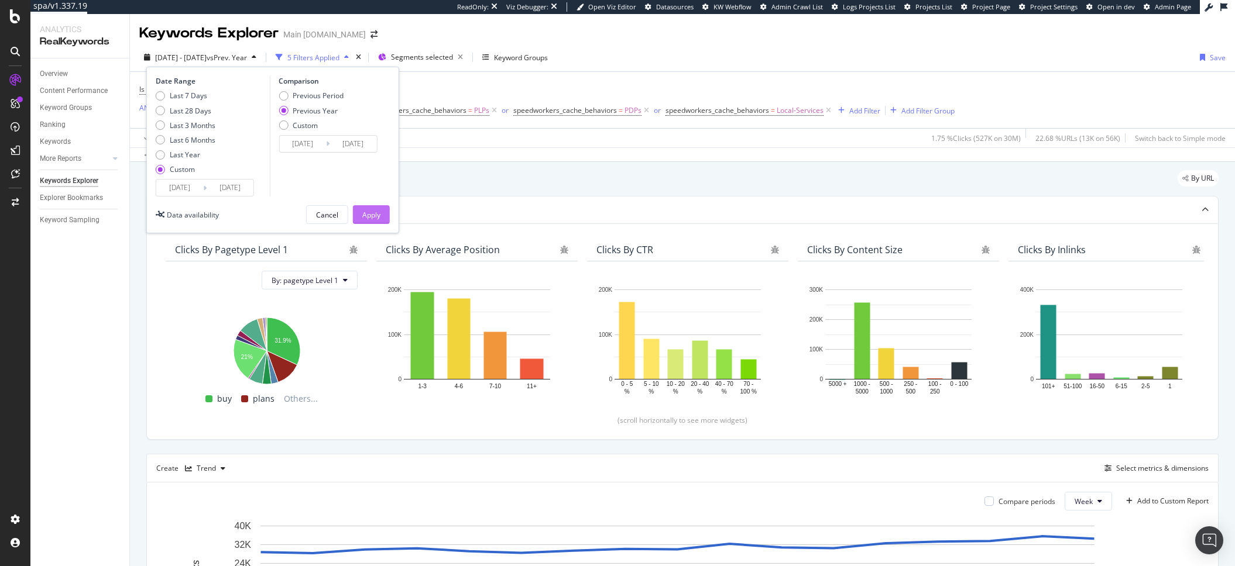
click at [374, 217] on div "Apply" at bounding box center [371, 215] width 18 height 10
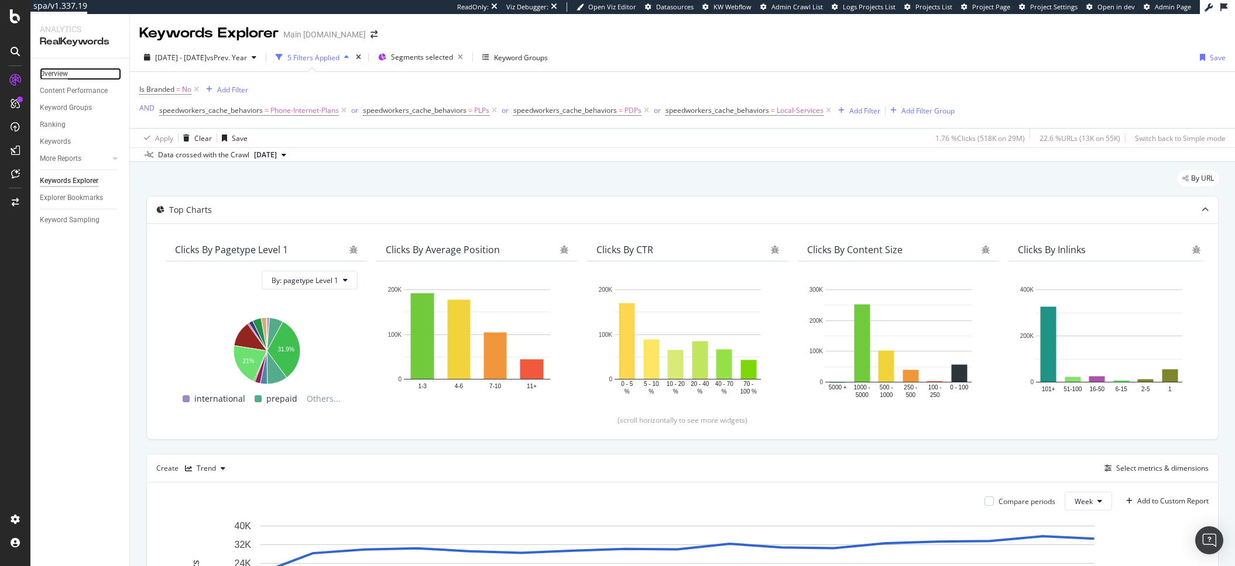
click at [61, 71] on div "Overview" at bounding box center [54, 74] width 28 height 12
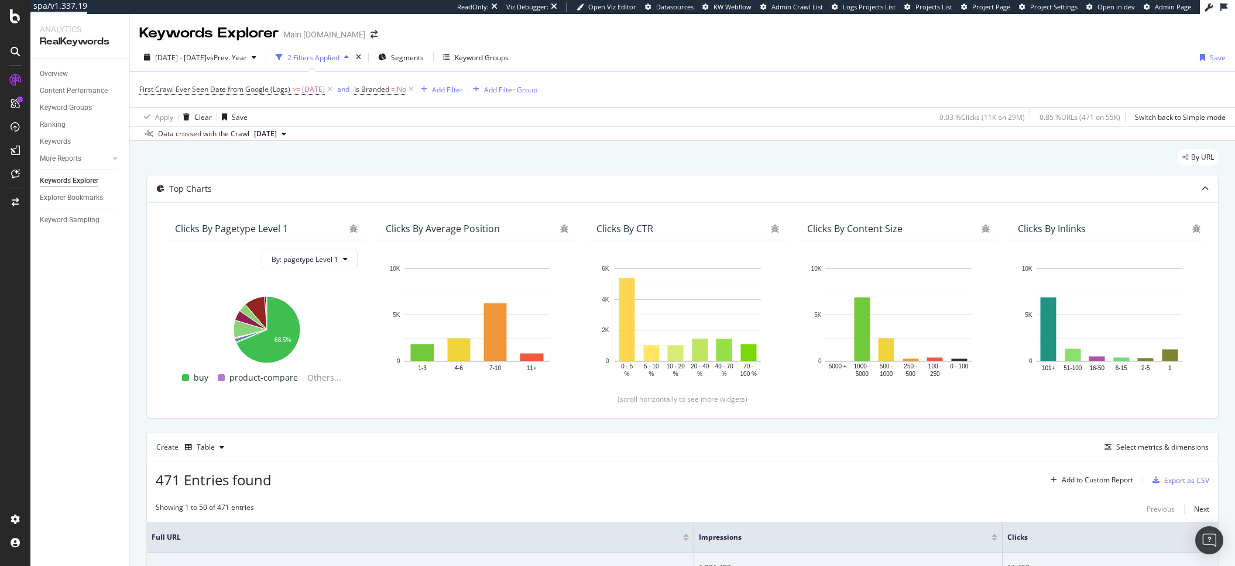
scroll to position [359, 0]
